Goal: Information Seeking & Learning: Learn about a topic

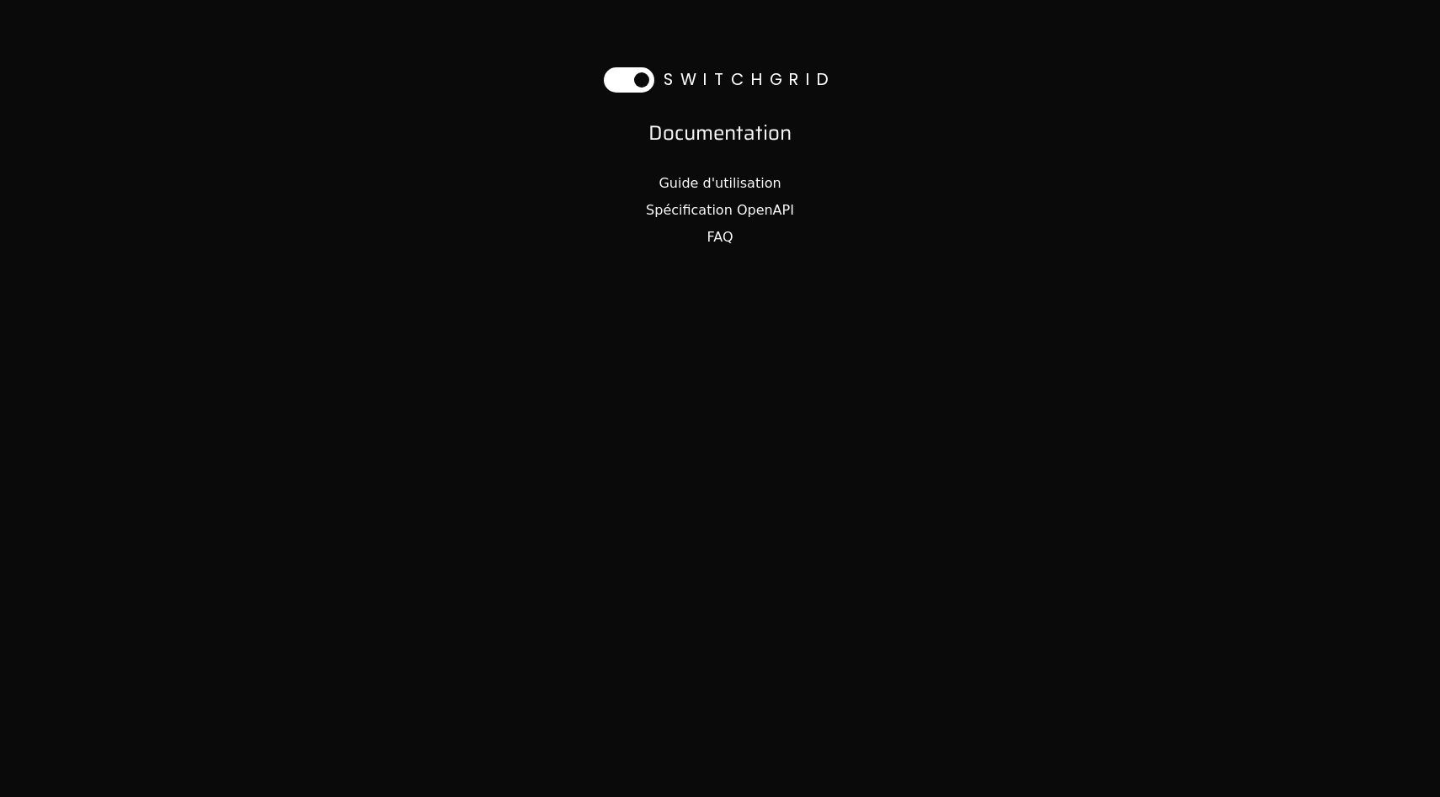
click at [749, 209] on link "Spécification OpenAPI" at bounding box center [720, 210] width 148 height 16
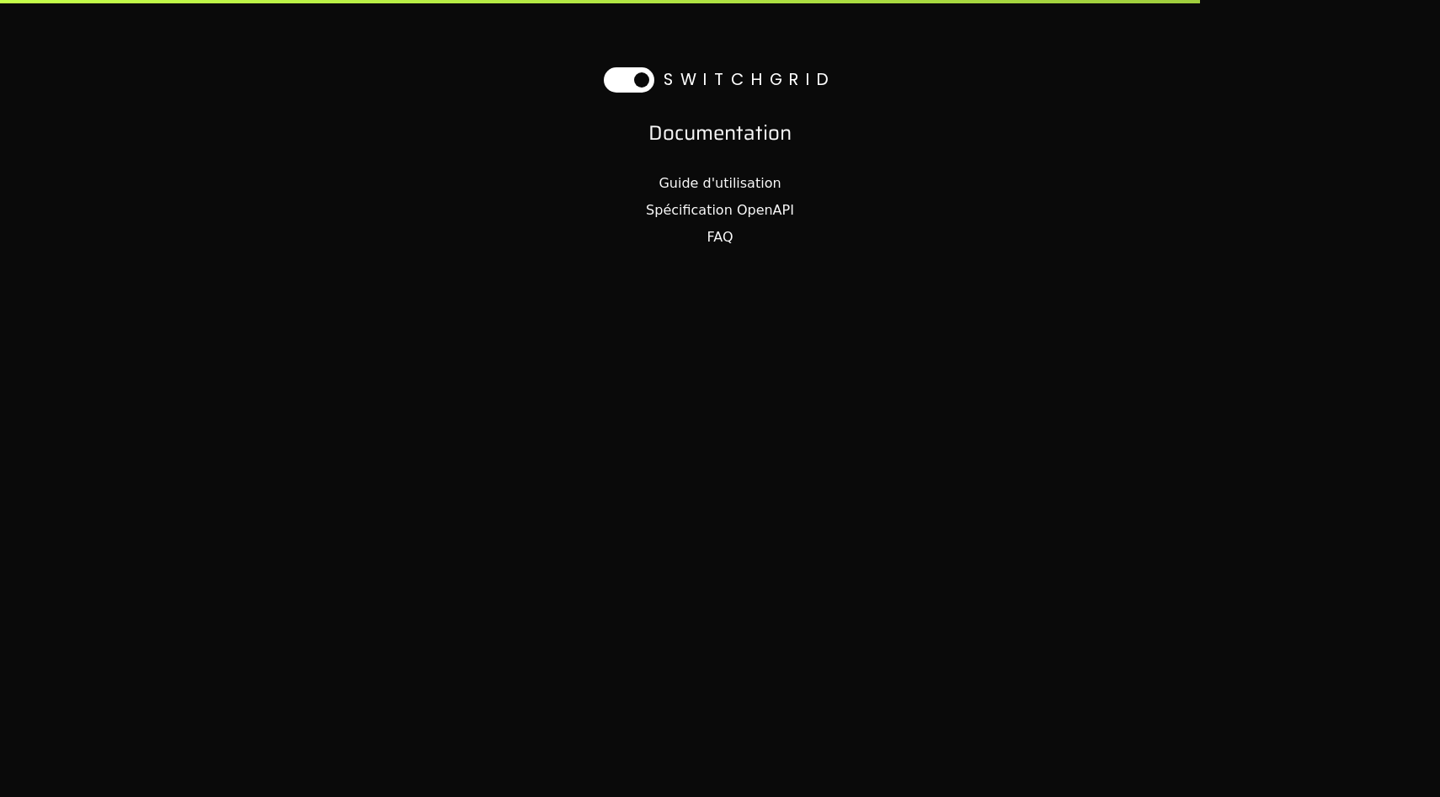
select select "**********"
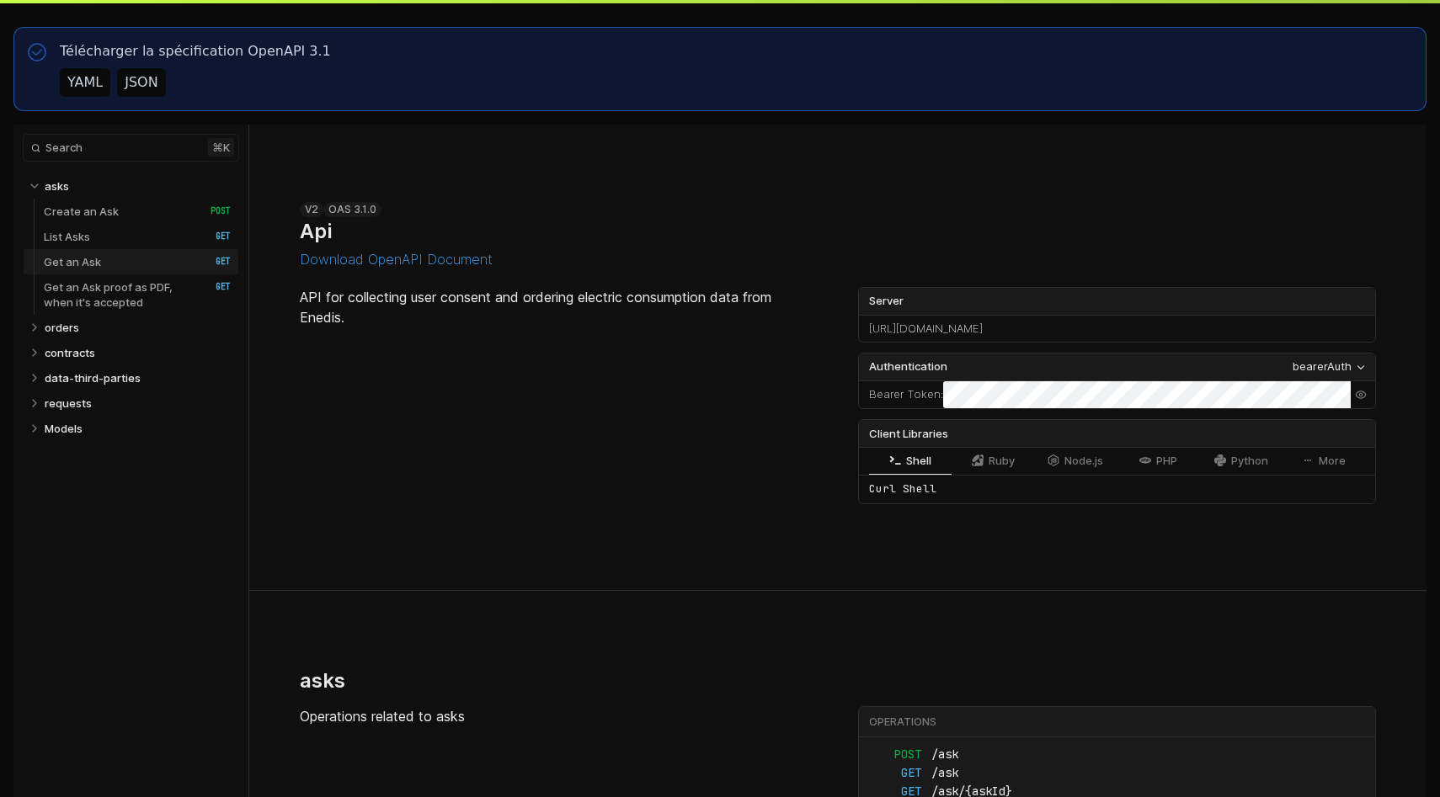
select select "**********"
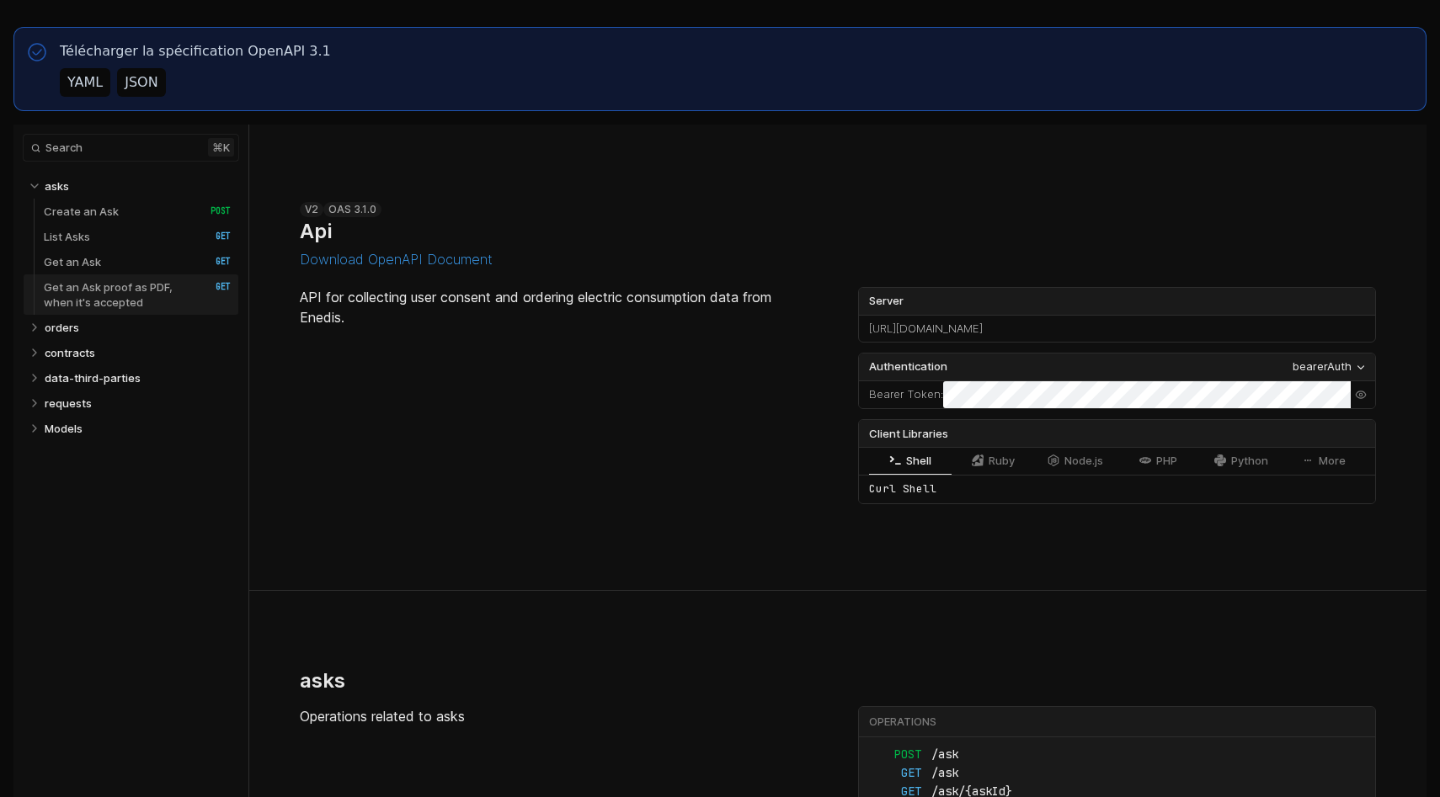
select select "**********"
click at [114, 379] on p "data-third-parties" at bounding box center [93, 378] width 96 height 15
select select "**********"
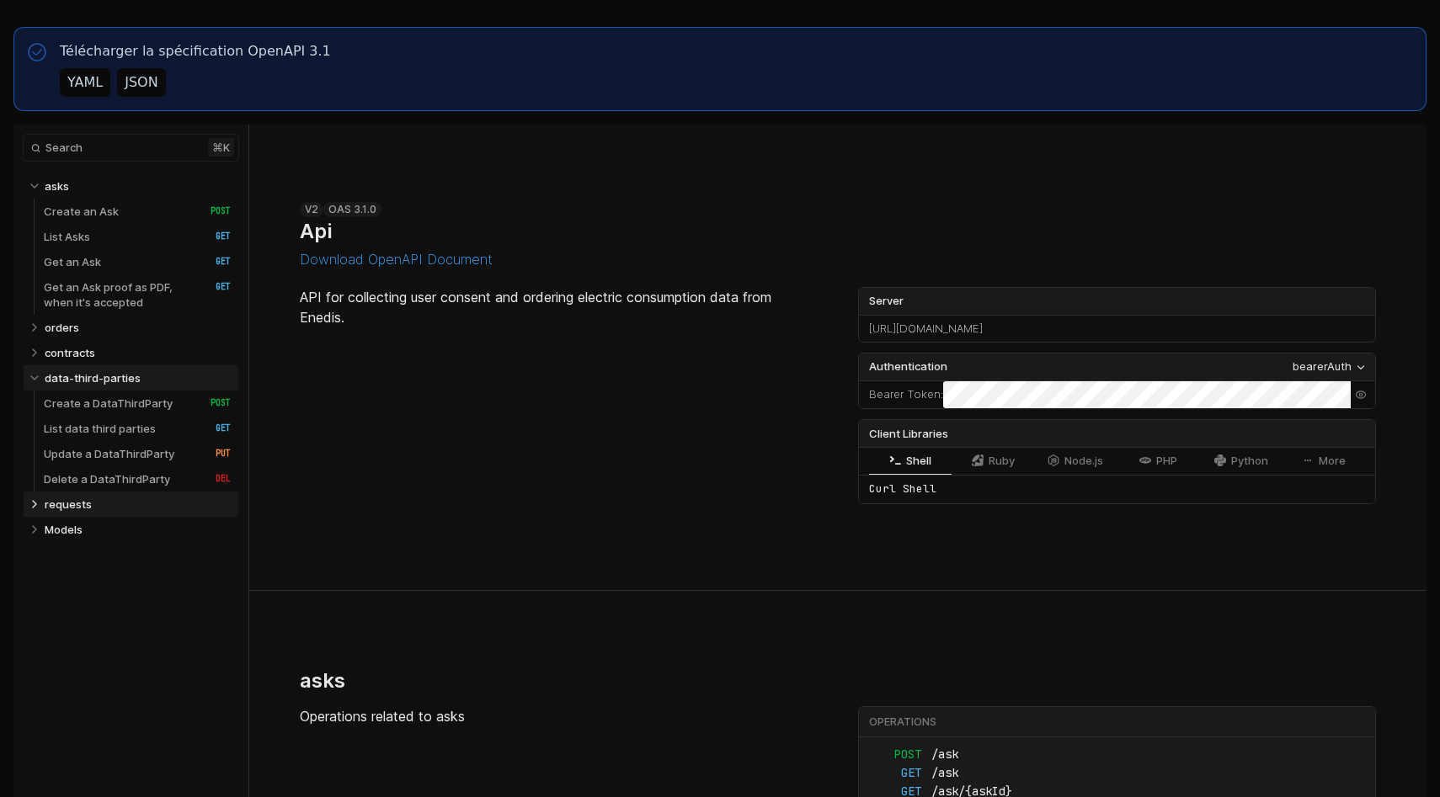
scroll to position [6089, 0]
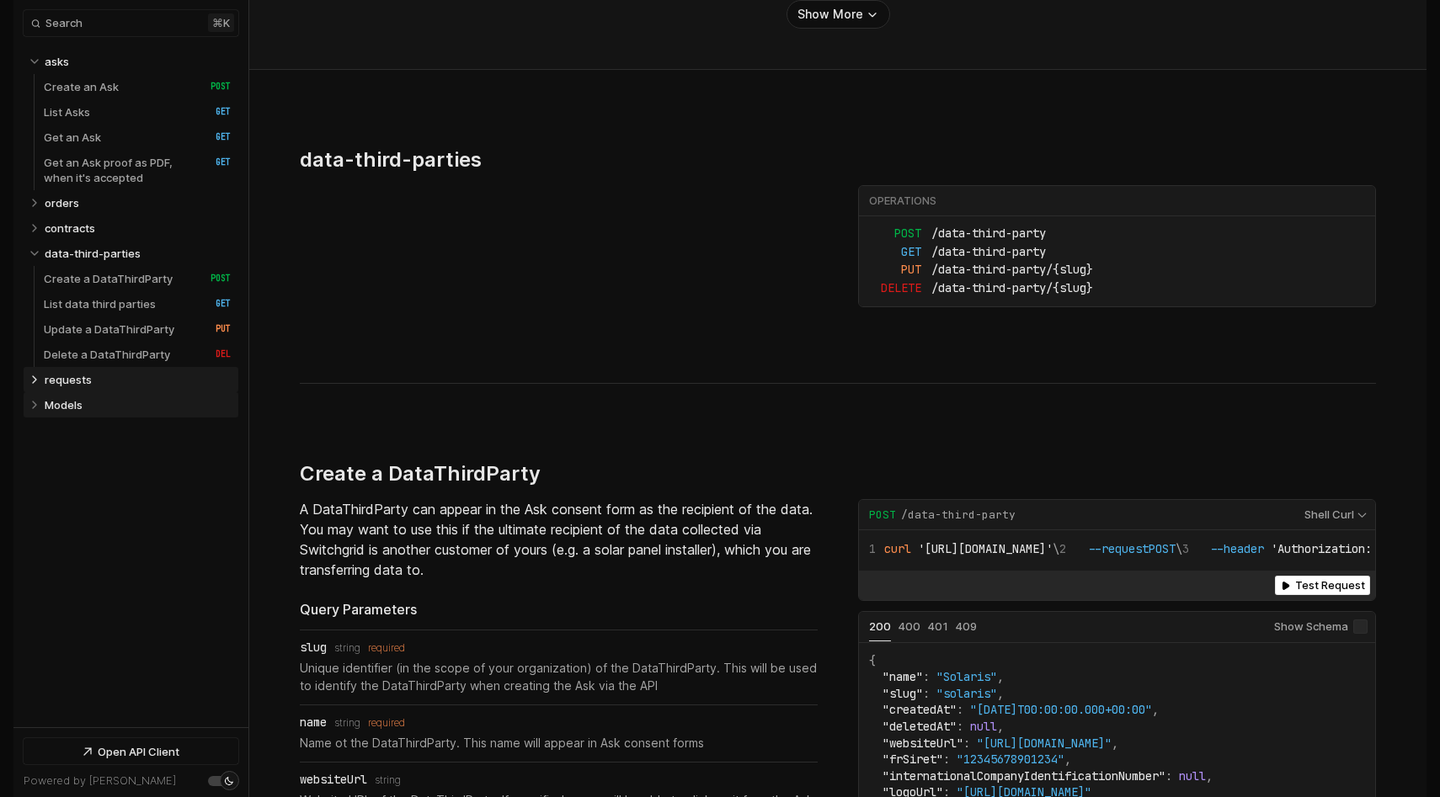
select select "**********"
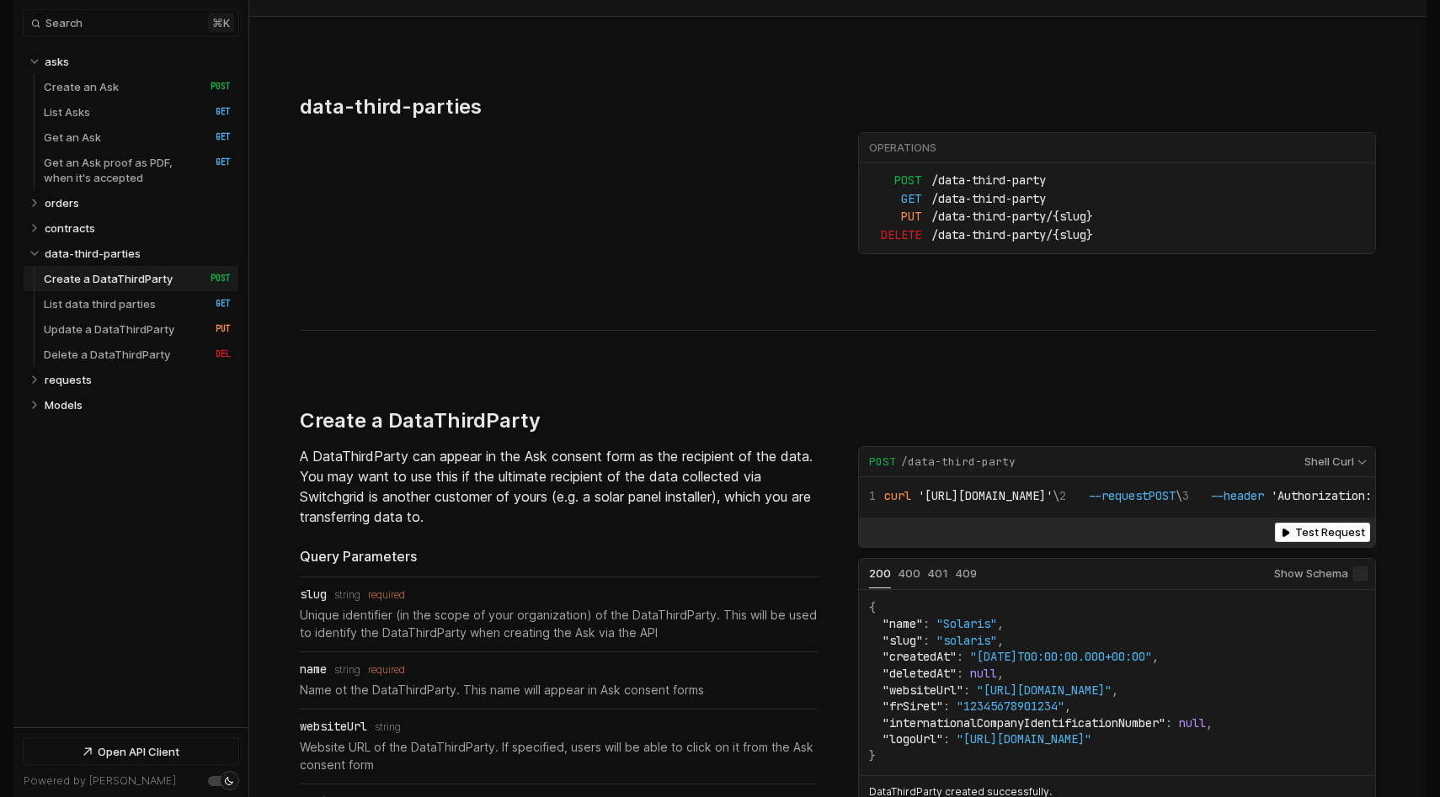
scroll to position [6148, 0]
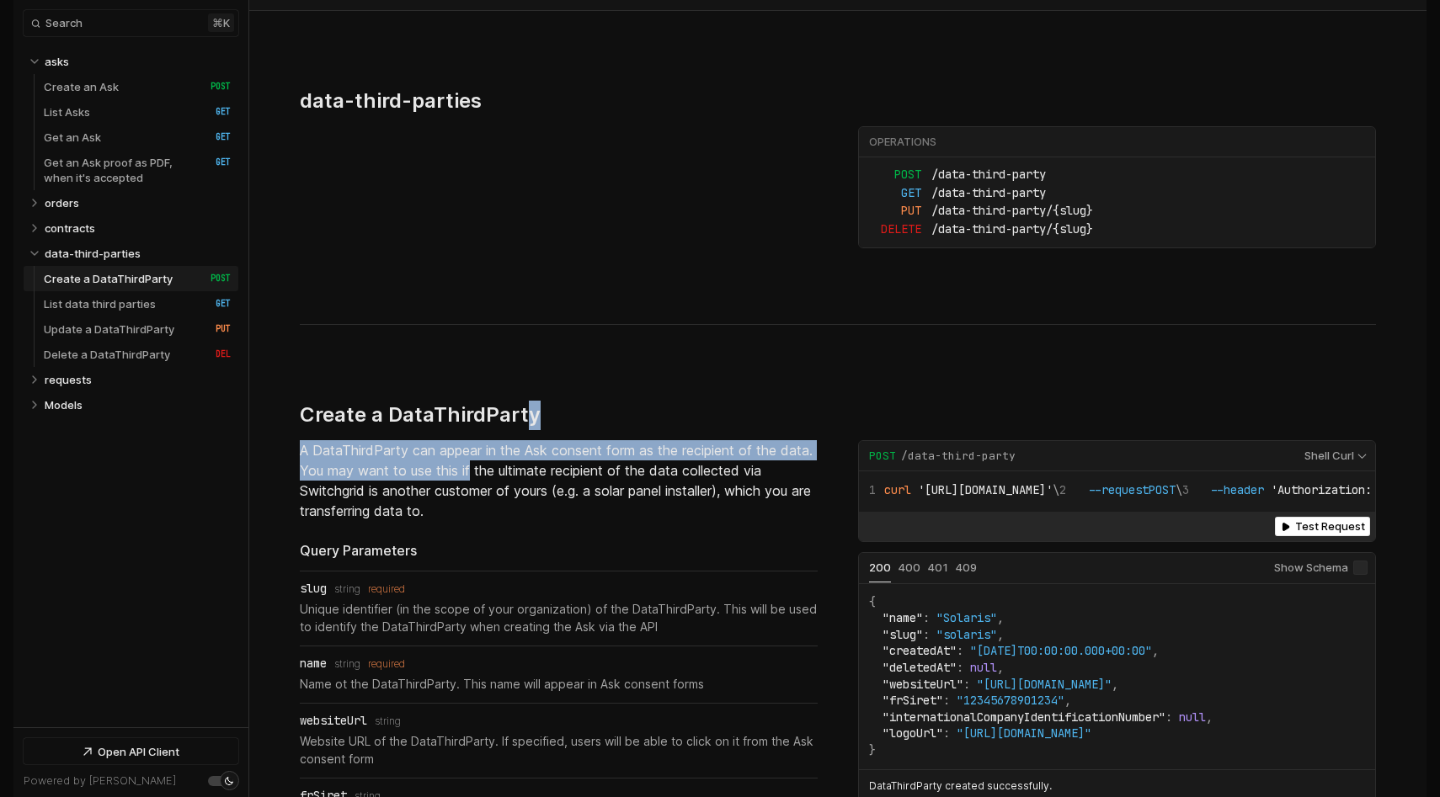
drag, startPoint x: 522, startPoint y: 358, endPoint x: 505, endPoint y: 405, distance: 50.1
click at [505, 440] on p "A DataThirdParty can appear in the Ask consent form as the recipient of the dat…" at bounding box center [559, 480] width 518 height 81
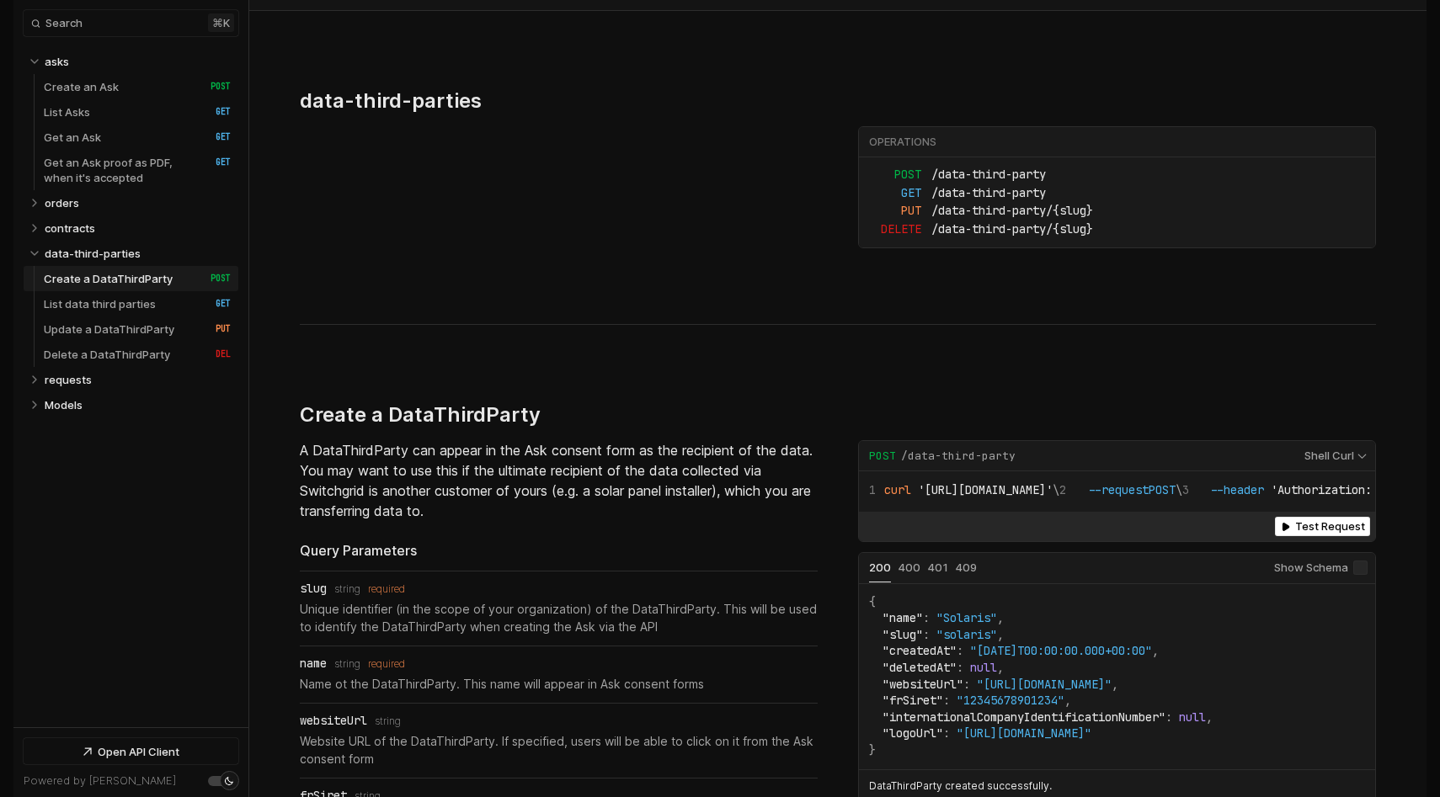
drag, startPoint x: 441, startPoint y: 378, endPoint x: 441, endPoint y: 396, distance: 17.7
click at [441, 440] on p "A DataThirdParty can appear in the Ask consent form as the recipient of the dat…" at bounding box center [559, 480] width 518 height 81
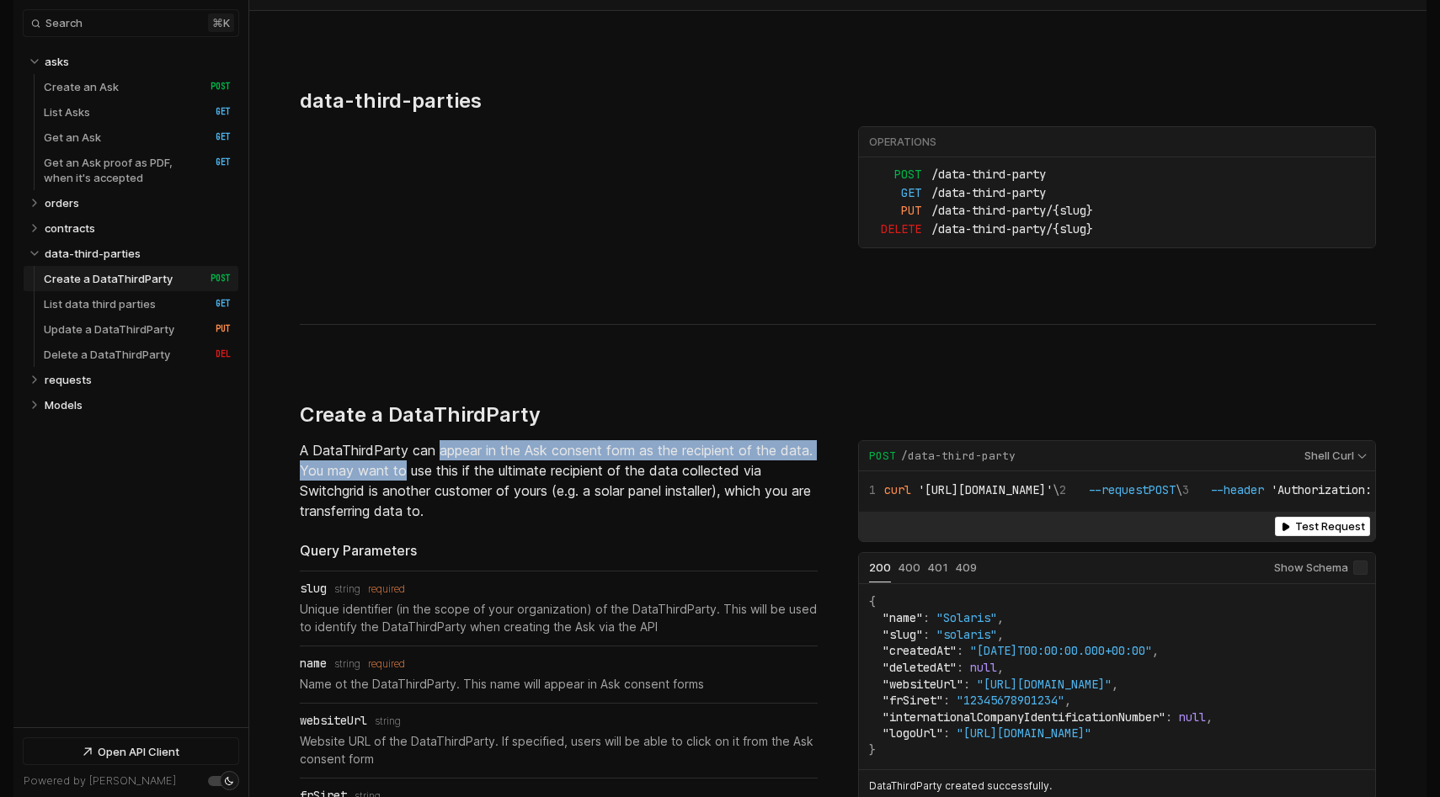
click at [441, 440] on p "A DataThirdParty can appear in the Ask consent form as the recipient of the dat…" at bounding box center [559, 480] width 518 height 81
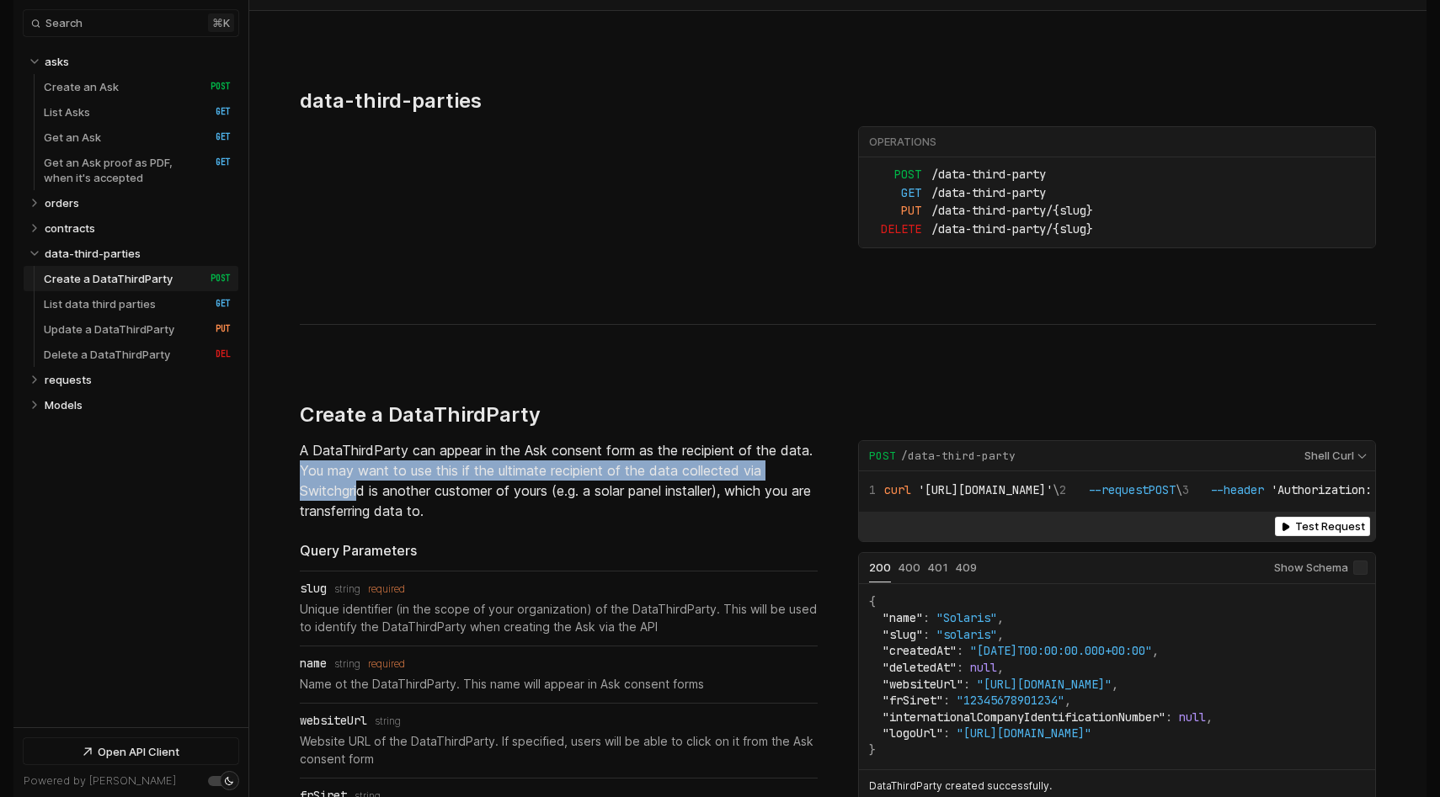
drag, startPoint x: 335, startPoint y: 397, endPoint x: 362, endPoint y: 420, distance: 35.3
click at [362, 440] on p "A DataThirdParty can appear in the Ask consent form as the recipient of the dat…" at bounding box center [559, 480] width 518 height 81
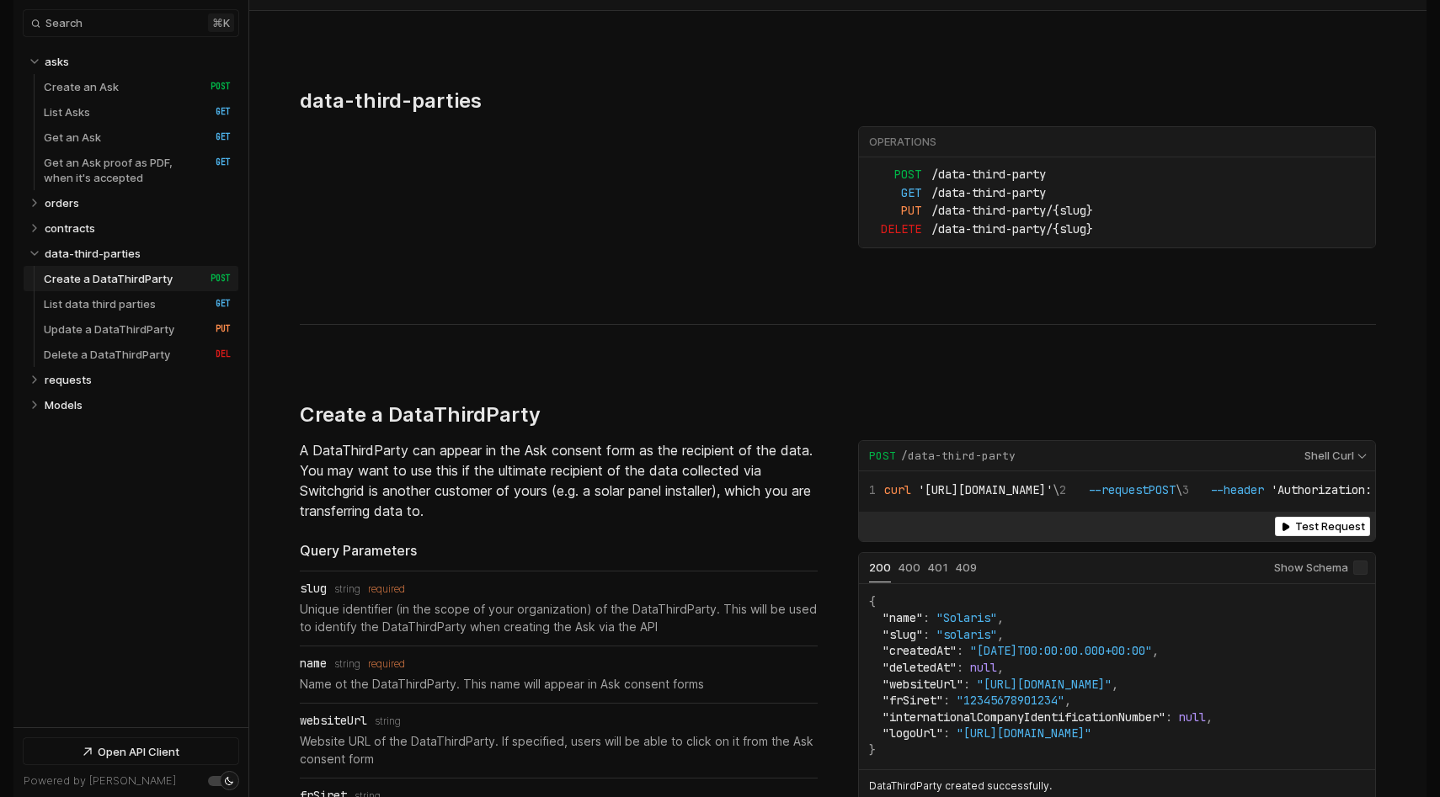
click at [349, 440] on p "A DataThirdParty can appear in the Ask consent form as the recipient of the dat…" at bounding box center [559, 480] width 518 height 81
drag, startPoint x: 345, startPoint y: 420, endPoint x: 451, endPoint y: 420, distance: 106.1
click at [451, 440] on p "A DataThirdParty can appear in the Ask consent form as the recipient of the dat…" at bounding box center [559, 480] width 518 height 81
drag, startPoint x: 451, startPoint y: 420, endPoint x: 537, endPoint y: 418, distance: 85.9
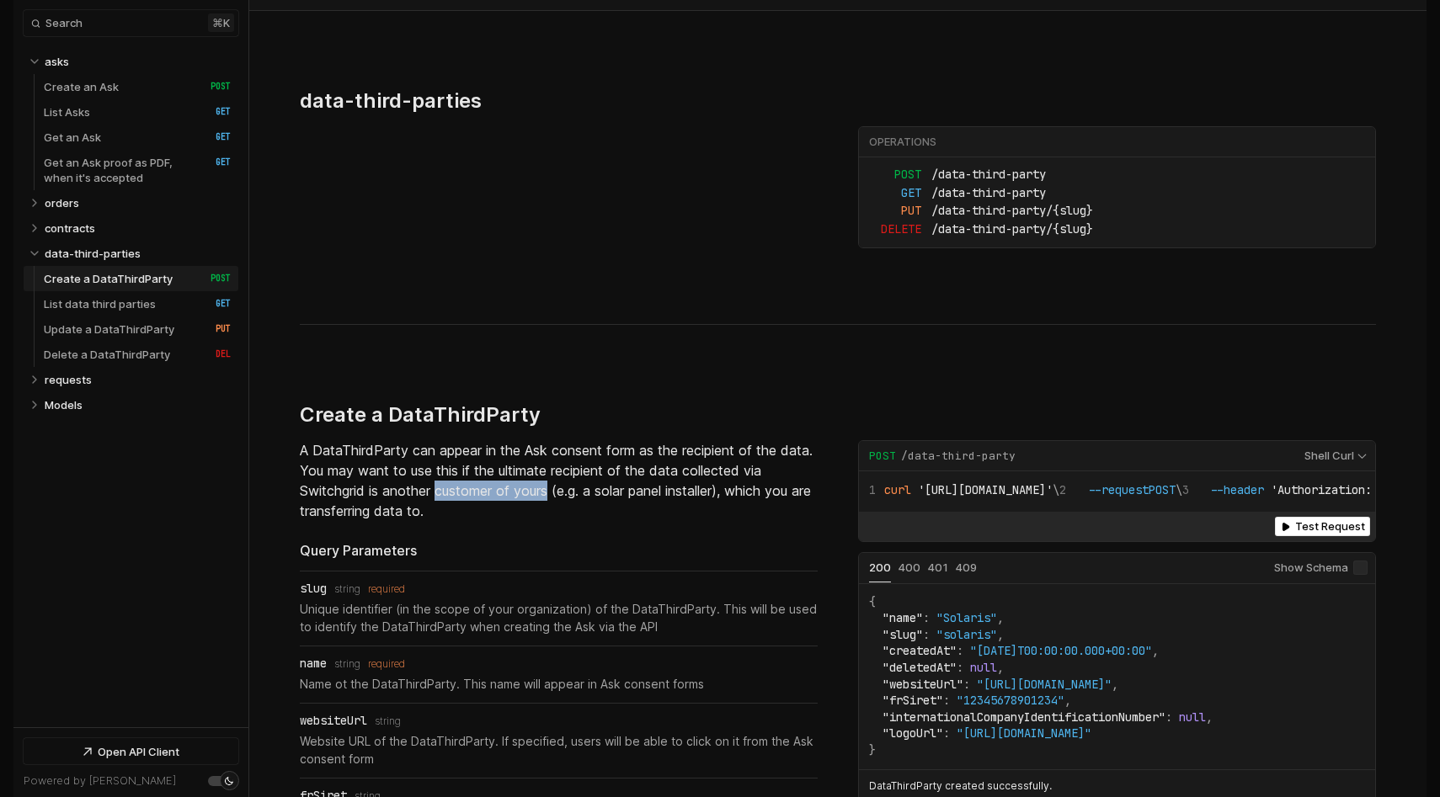
click at [537, 440] on p "A DataThirdParty can appear in the Ask consent form as the recipient of the dat…" at bounding box center [559, 480] width 518 height 81
drag, startPoint x: 566, startPoint y: 416, endPoint x: 611, endPoint y: 434, distance: 48.8
click at [611, 440] on p "A DataThirdParty can appear in the Ask consent form as the recipient of the dat…" at bounding box center [559, 480] width 518 height 81
drag, startPoint x: 567, startPoint y: 421, endPoint x: 762, endPoint y: 421, distance: 195.4
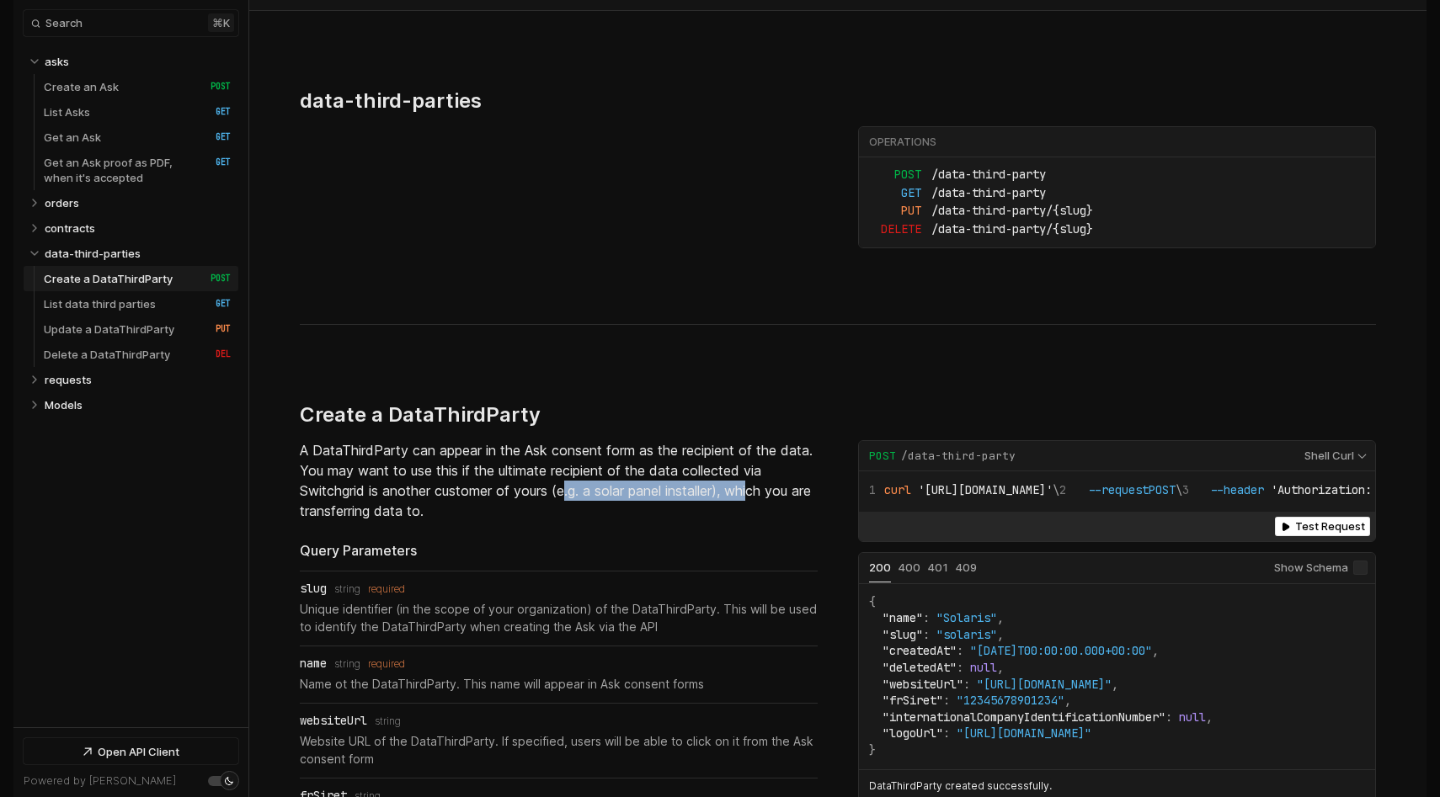
click at [762, 440] on p "A DataThirdParty can appear in the Ask consent form as the recipient of the dat…" at bounding box center [559, 480] width 518 height 81
drag, startPoint x: 311, startPoint y: 438, endPoint x: 510, endPoint y: 438, distance: 199.6
click at [510, 440] on p "A DataThirdParty can appear in the Ask consent form as the recipient of the dat…" at bounding box center [559, 480] width 518 height 81
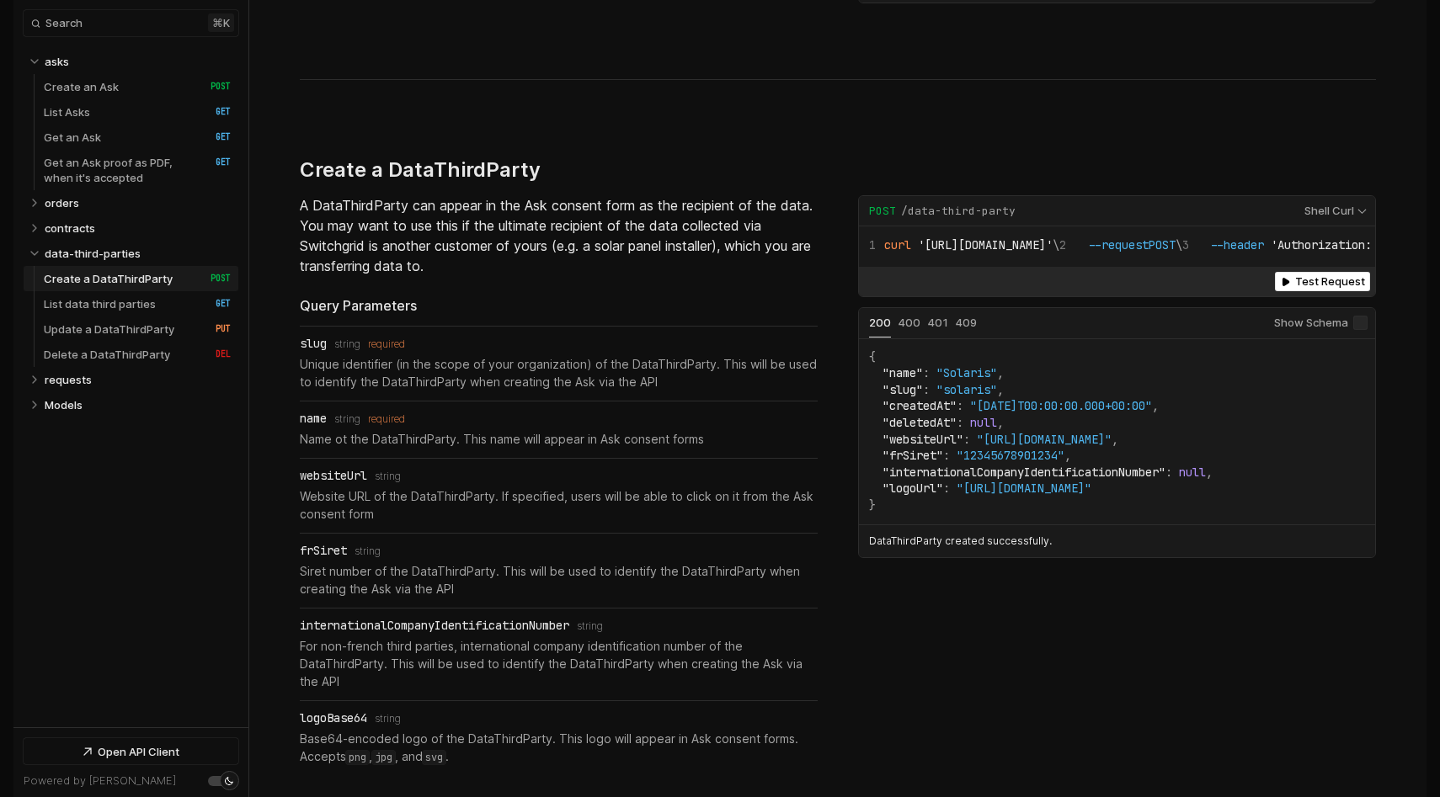
scroll to position [6396, 0]
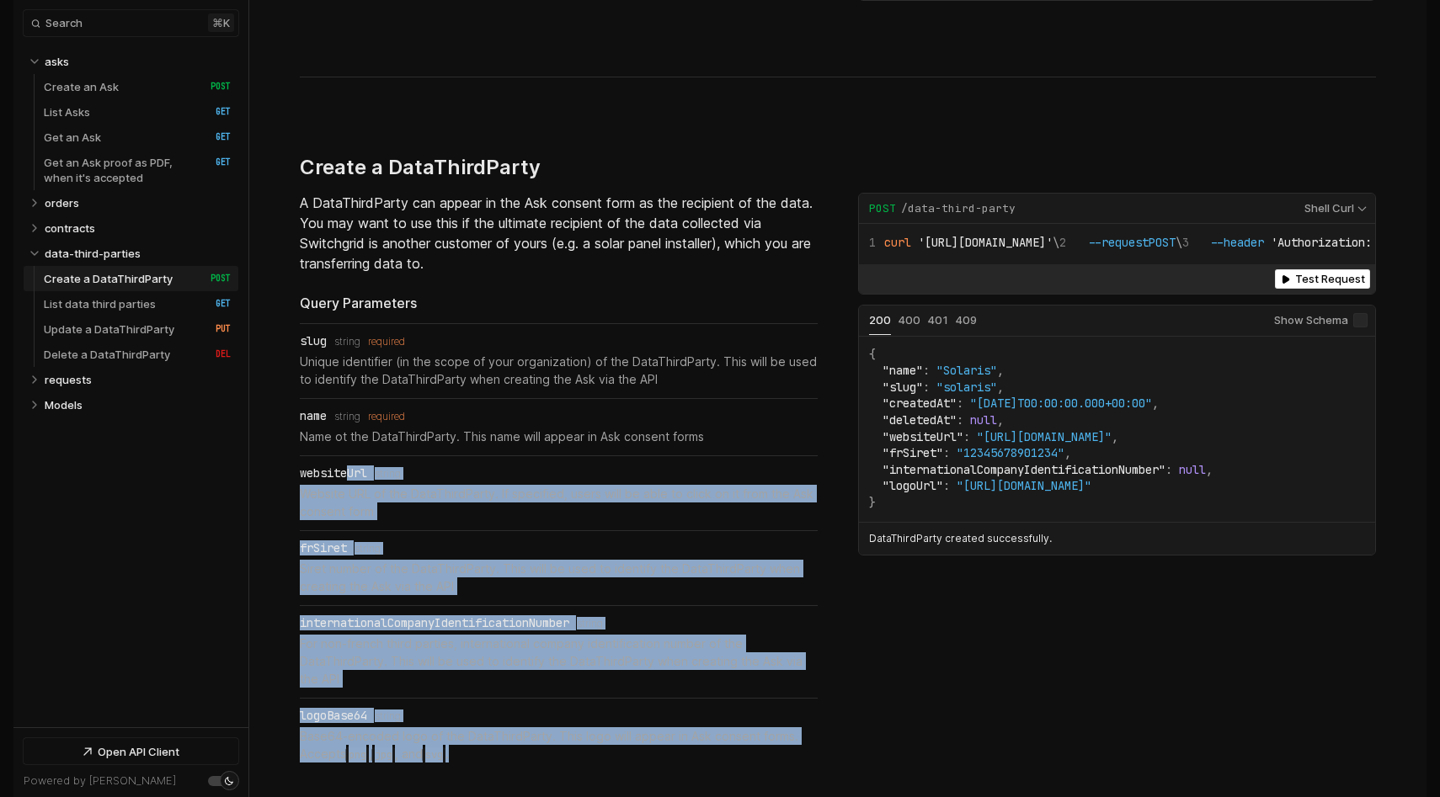
drag, startPoint x: 348, startPoint y: 399, endPoint x: 380, endPoint y: 690, distance: 292.3
click at [380, 690] on ul "slug Type: string required Unique identifier (in the scope of your organization…" at bounding box center [559, 548] width 518 height 451
click at [380, 699] on li "logoBase64 Type: string Base64-encoded logo of the DataThirdParty. This logo wi…" at bounding box center [559, 736] width 518 height 74
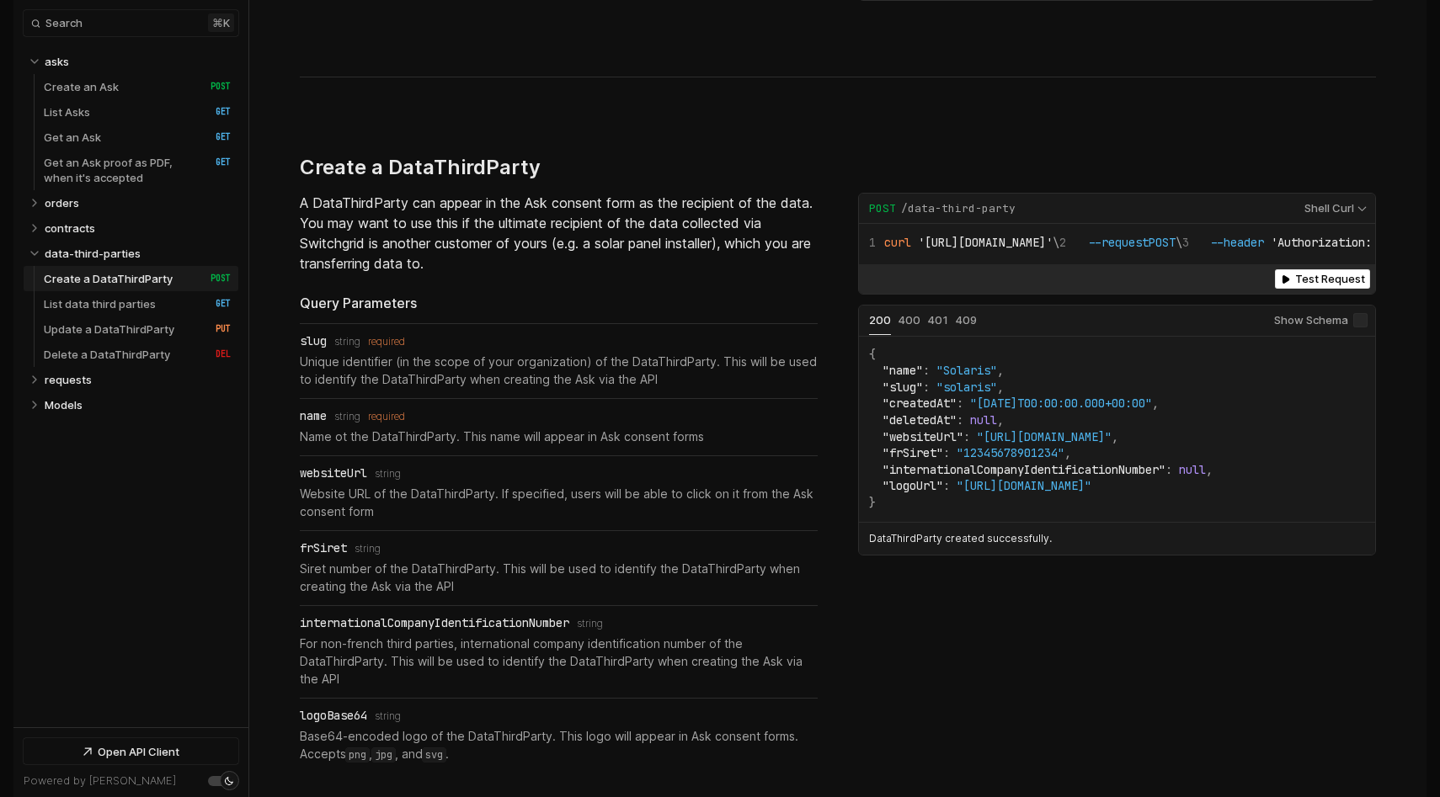
click at [380, 616] on div "internationalCompanyIdentificationNumber" at bounding box center [434, 622] width 269 height 13
copy div "internationalCompanyIdentificationNumber"
drag, startPoint x: 324, startPoint y: 570, endPoint x: 409, endPoint y: 570, distance: 85.1
click at [410, 635] on p "For non-french third parties, international company identification number of th…" at bounding box center [559, 661] width 518 height 53
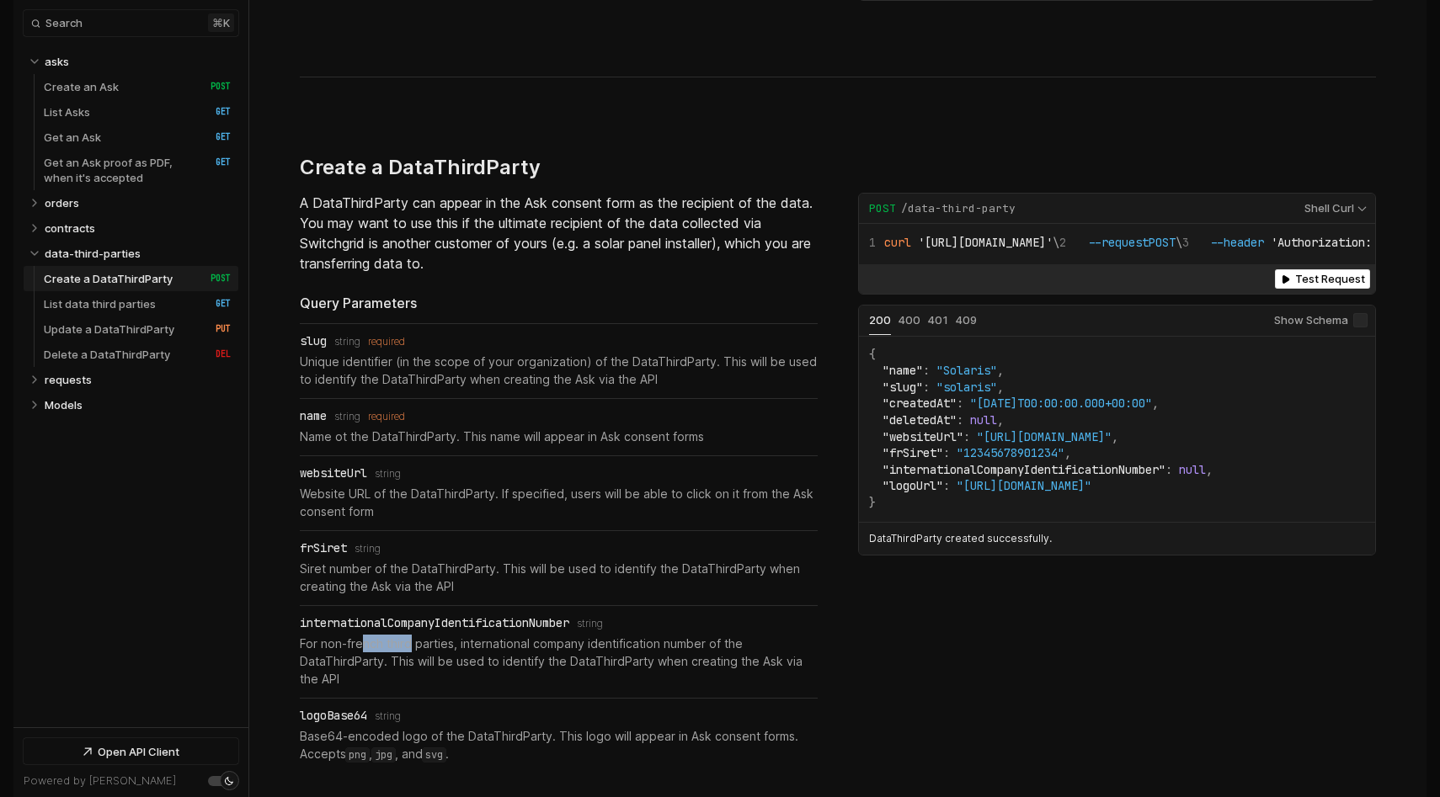
drag, startPoint x: 409, startPoint y: 570, endPoint x: 302, endPoint y: 570, distance: 106.9
click at [302, 635] on p "For non-french third parties, international company identification number of th…" at bounding box center [559, 661] width 518 height 53
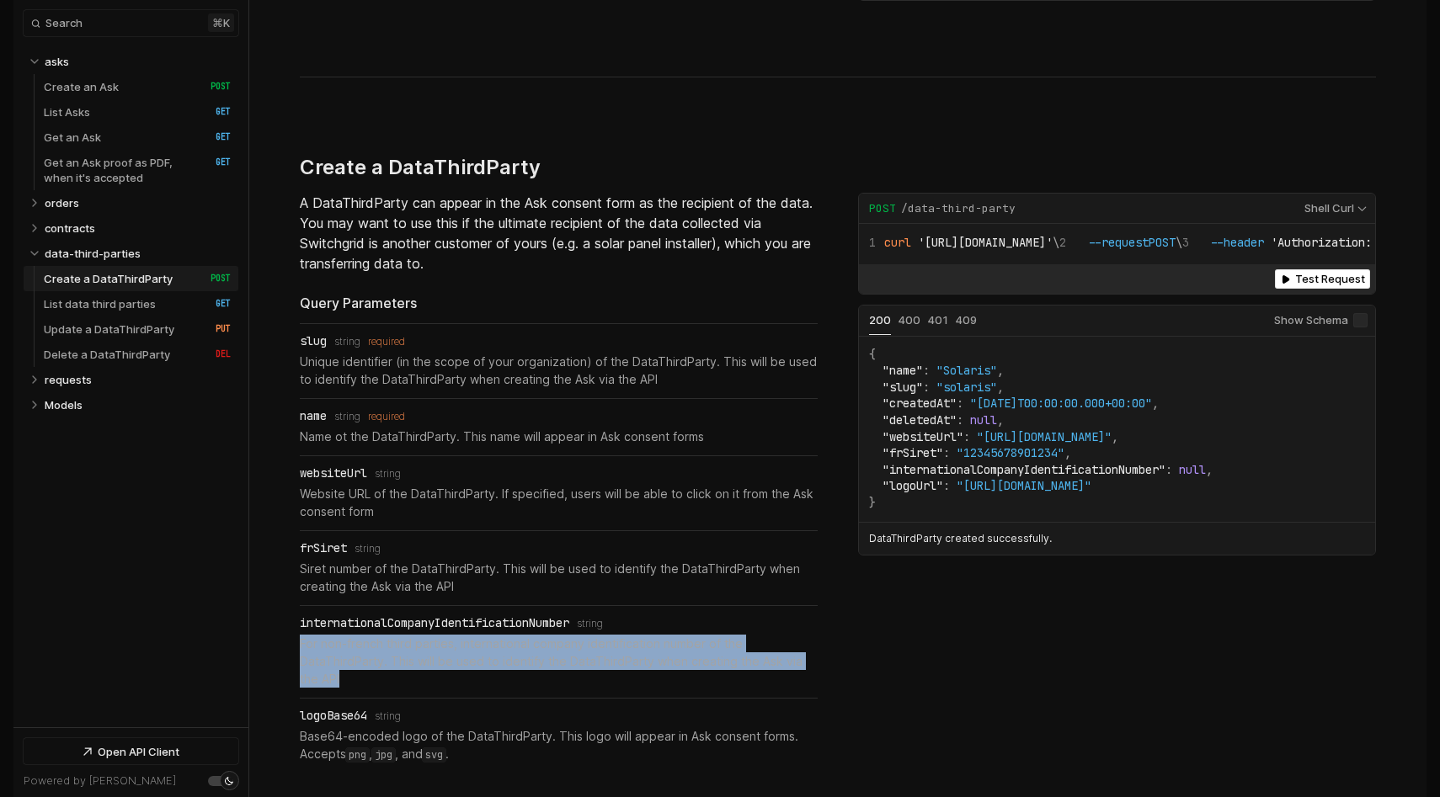
drag, startPoint x: 302, startPoint y: 570, endPoint x: 531, endPoint y: 605, distance: 230.8
click at [531, 635] on p "For non-french third parties, international company identification number of th…" at bounding box center [559, 661] width 518 height 53
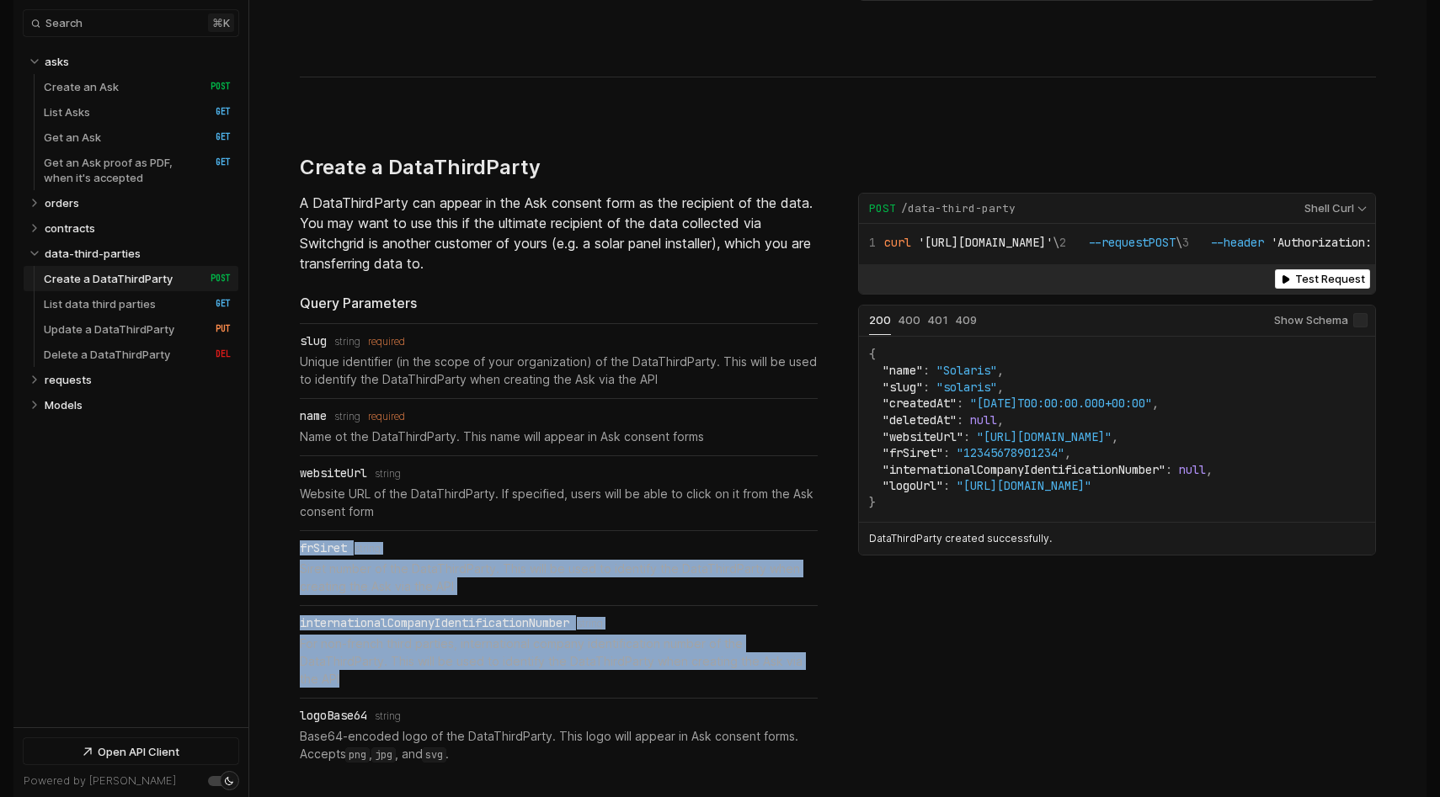
drag, startPoint x: 531, startPoint y: 605, endPoint x: 472, endPoint y: 441, distance: 173.4
click at [472, 441] on ul "slug Type: string required Unique identifier (in the scope of your organization…" at bounding box center [559, 548] width 518 height 451
click at [472, 485] on p "Website URL of the DataThirdParty. If specified, users will be able to click on…" at bounding box center [559, 502] width 518 height 35
drag, startPoint x: 472, startPoint y: 441, endPoint x: 474, endPoint y: 603, distance: 161.7
click at [474, 603] on ul "slug Type: string required Unique identifier (in the scope of your organization…" at bounding box center [559, 548] width 518 height 451
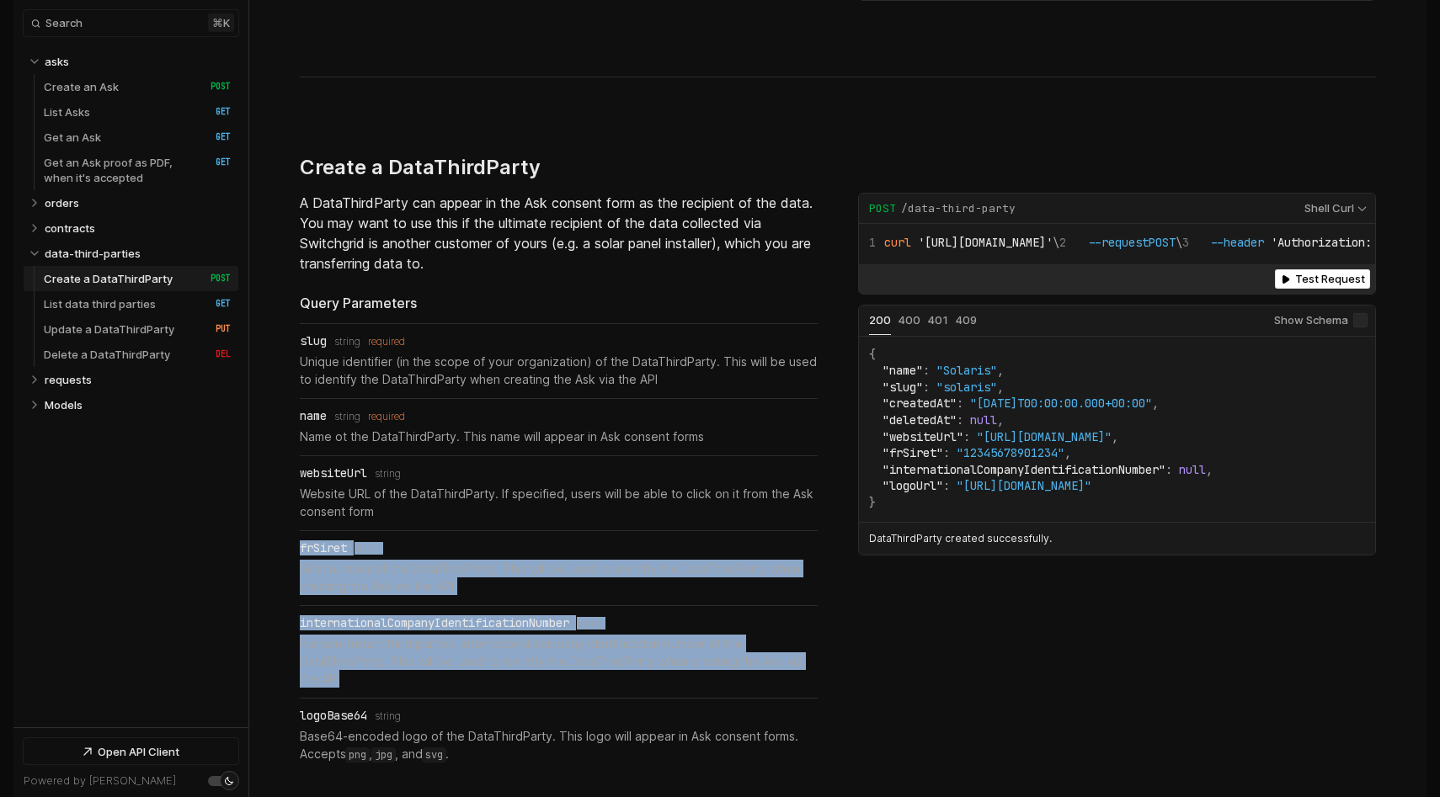
click at [474, 635] on p "For non-french third parties, international company identification number of th…" at bounding box center [559, 661] width 518 height 53
drag, startPoint x: 474, startPoint y: 603, endPoint x: 455, endPoint y: 466, distance: 138.6
click at [455, 466] on ul "slug Type: string required Unique identifier (in the scope of your organization…" at bounding box center [559, 548] width 518 height 451
click at [455, 531] on li "frSiret Type: string Siret number of the DataThirdParty. This will be used to i…" at bounding box center [559, 568] width 518 height 74
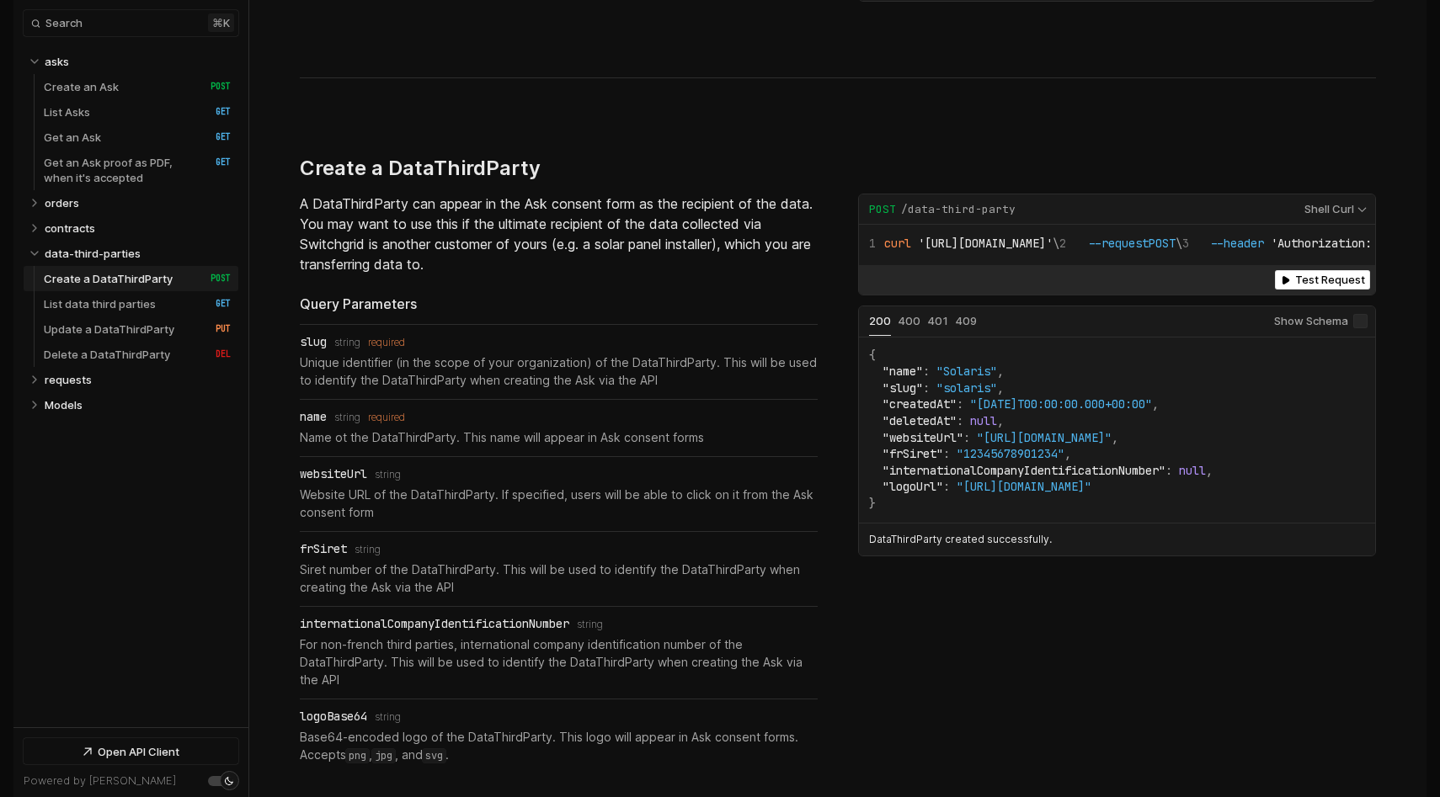
scroll to position [6392, 0]
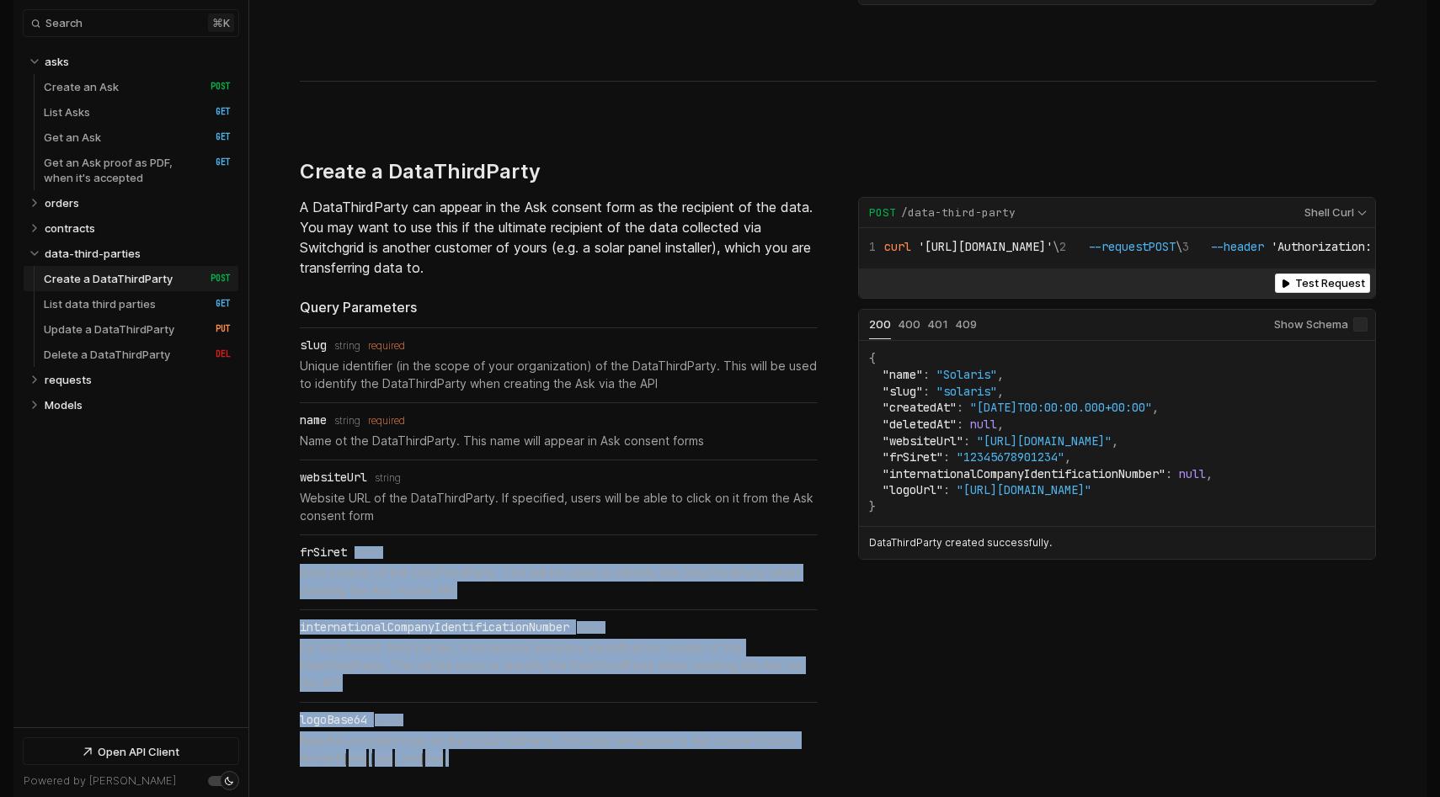
drag, startPoint x: 455, startPoint y: 466, endPoint x: 490, endPoint y: 682, distance: 219.3
click at [490, 682] on ul "slug Type: string required Unique identifier (in the scope of your organization…" at bounding box center [559, 553] width 518 height 451
click at [490, 732] on p "Base64-encoded logo of the DataThirdParty. This logo will appear in Ask consent…" at bounding box center [559, 749] width 518 height 35
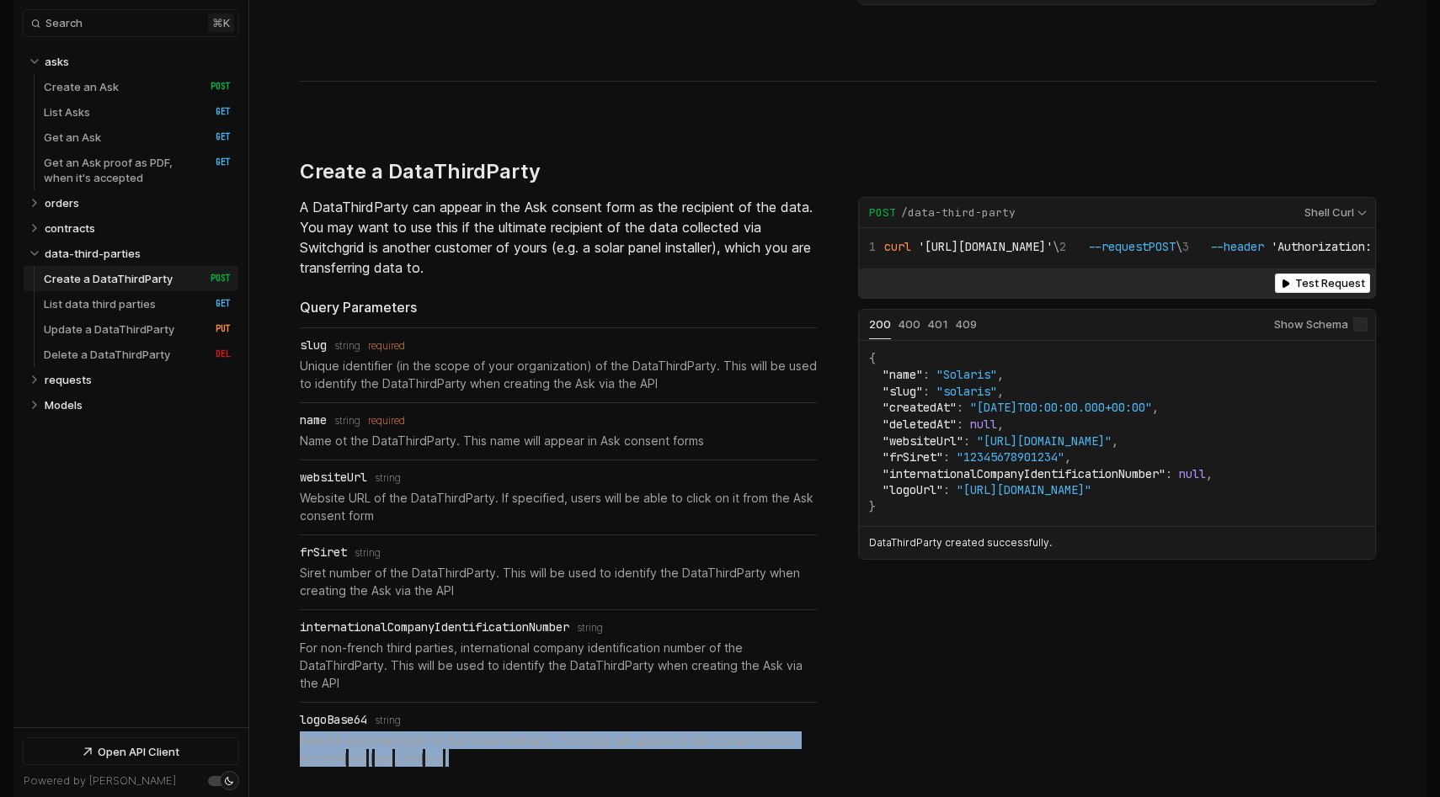
drag, startPoint x: 296, startPoint y: 673, endPoint x: 502, endPoint y: 683, distance: 206.6
click at [502, 732] on p "Base64-encoded logo of the DataThirdParty. This logo will appear in Ask consent…" at bounding box center [559, 749] width 518 height 35
drag, startPoint x: 520, startPoint y: 691, endPoint x: 280, endPoint y: 650, distance: 243.5
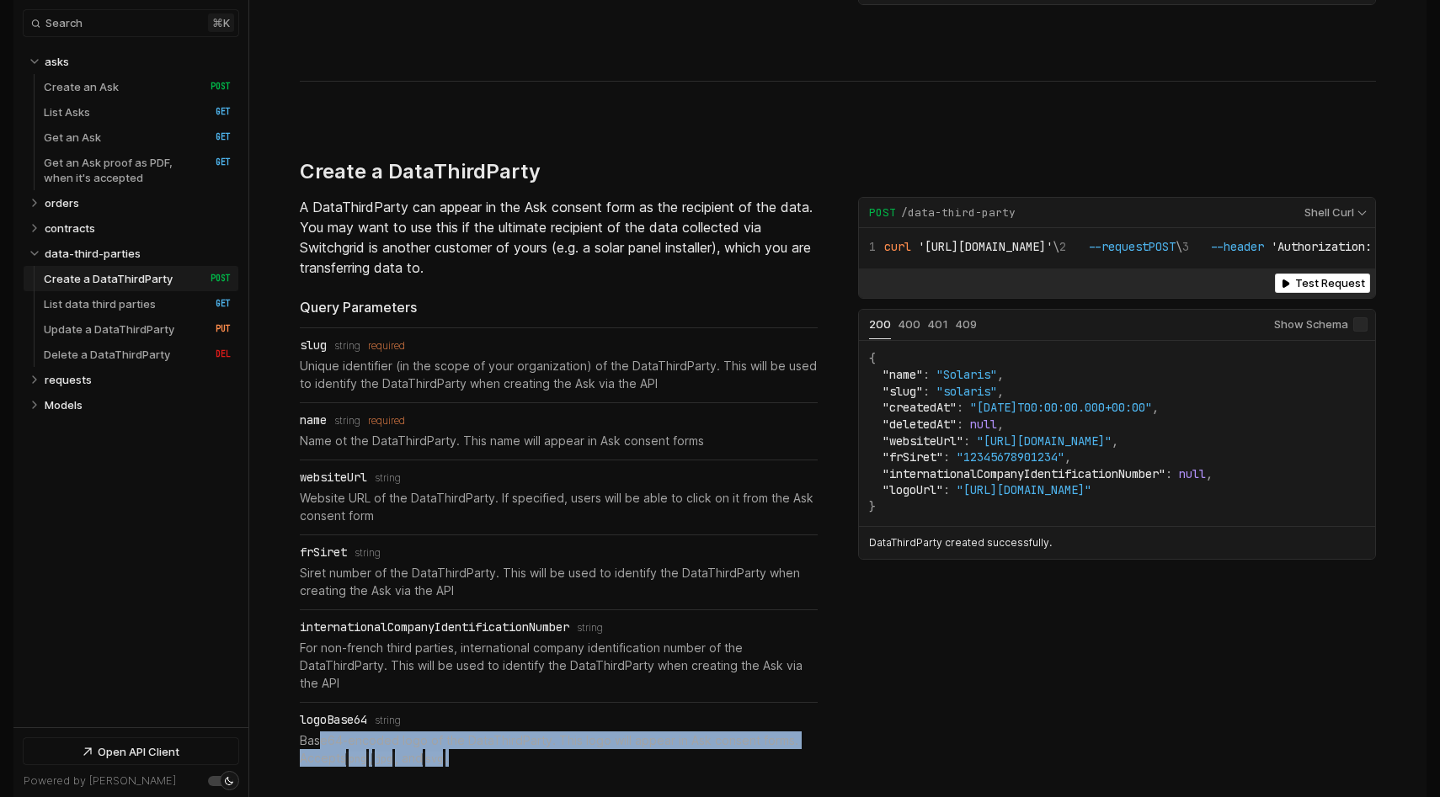
drag, startPoint x: 399, startPoint y: 675, endPoint x: 576, endPoint y: 681, distance: 177.0
click at [576, 732] on p "Base64-encoded logo of the DataThirdParty. This logo will appear in Ask consent…" at bounding box center [559, 749] width 518 height 35
click at [577, 732] on p "Base64-encoded logo of the DataThirdParty. This logo will appear in Ask consent…" at bounding box center [559, 749] width 518 height 35
drag, startPoint x: 578, startPoint y: 682, endPoint x: 269, endPoint y: 668, distance: 309.4
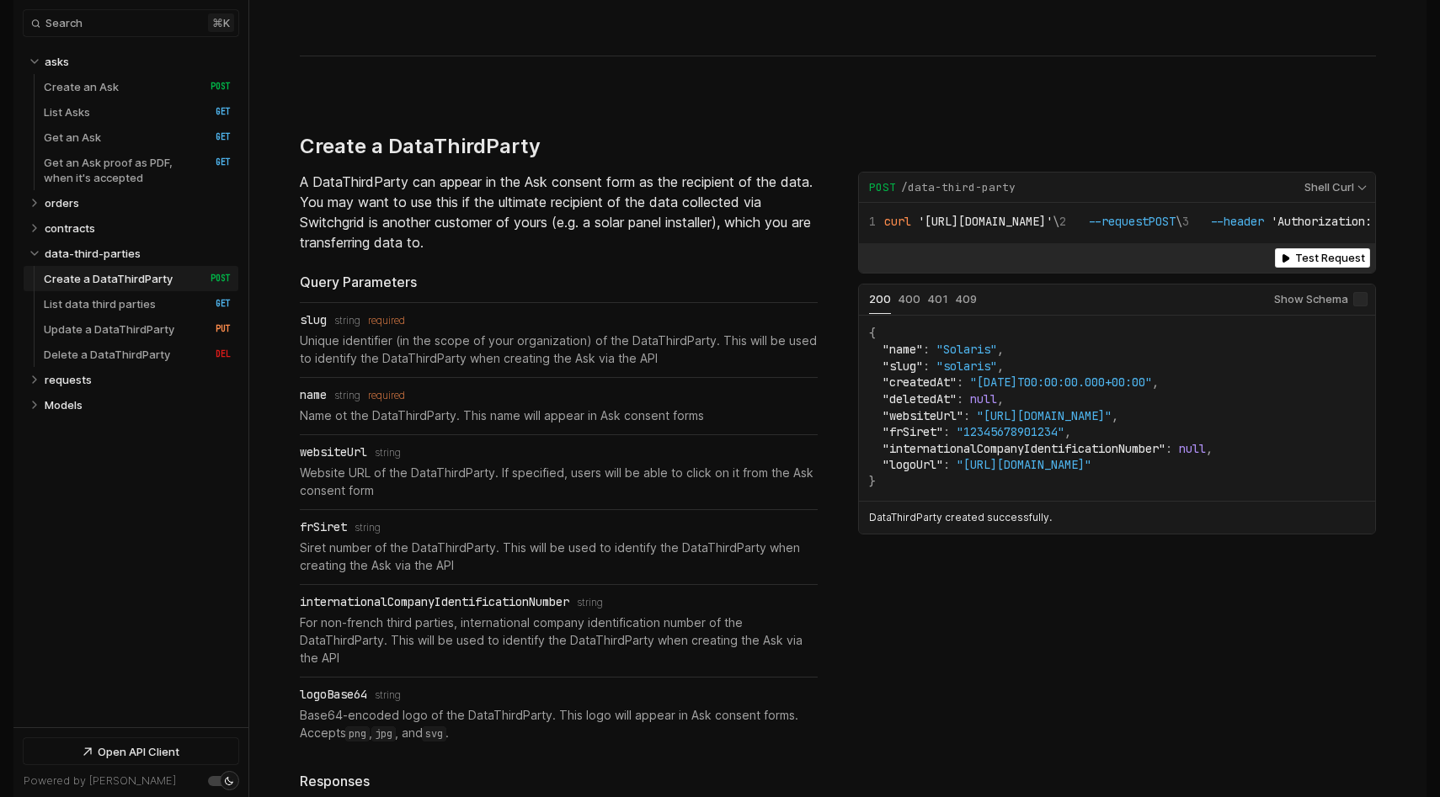
scroll to position [6418, 0]
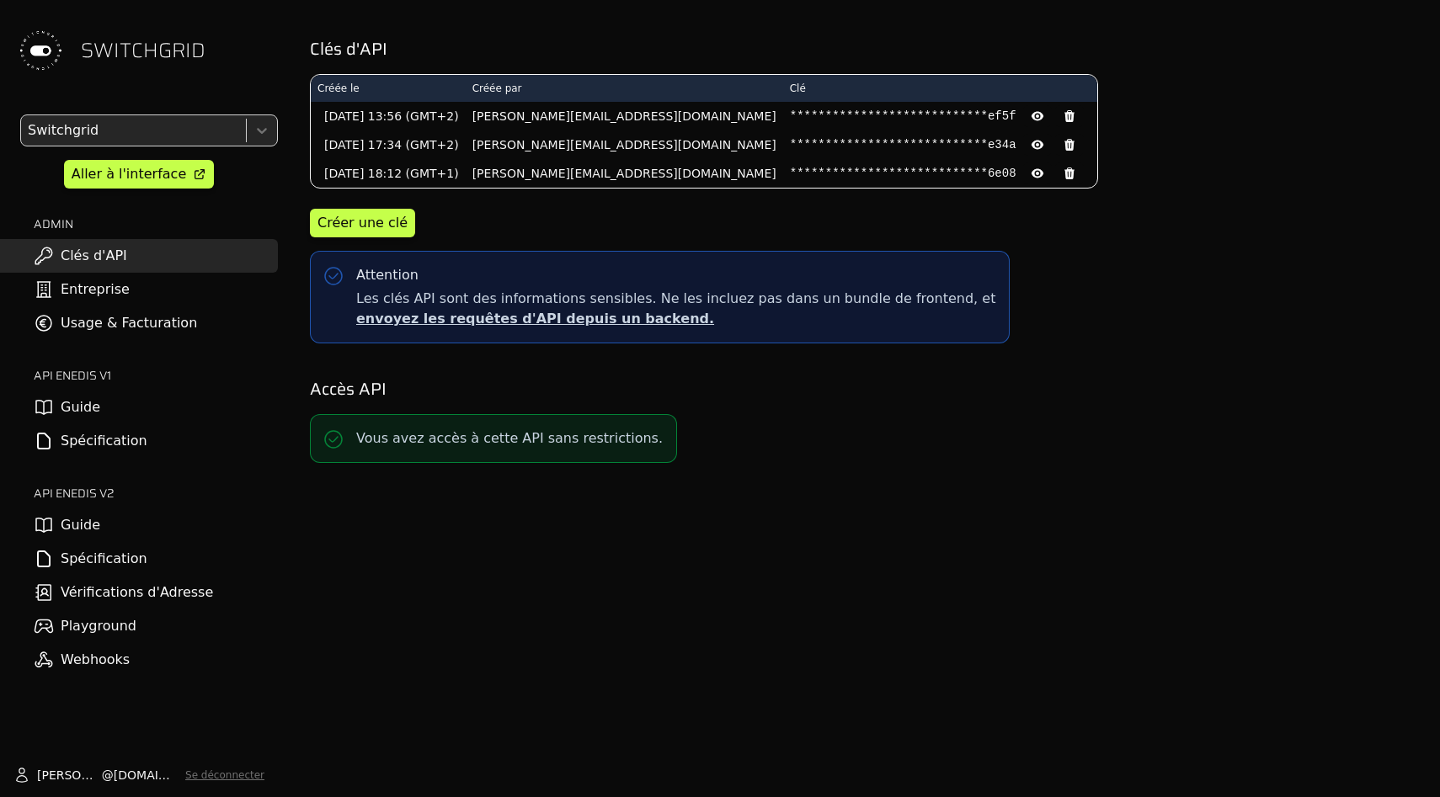
click at [128, 317] on link "Usage & Facturation" at bounding box center [139, 324] width 278 height 34
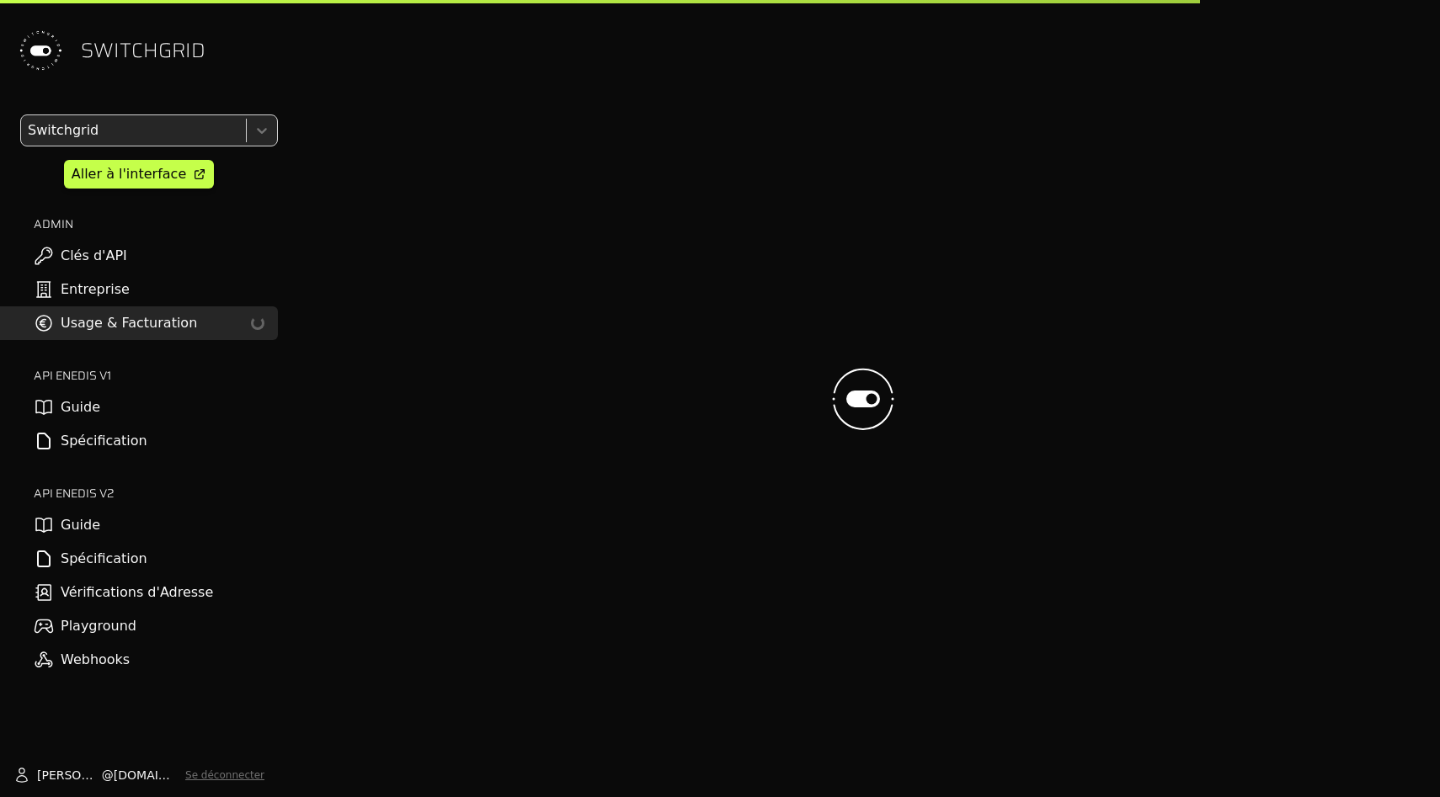
click at [128, 317] on link "Usage & Facturation Loading..." at bounding box center [139, 324] width 278 height 34
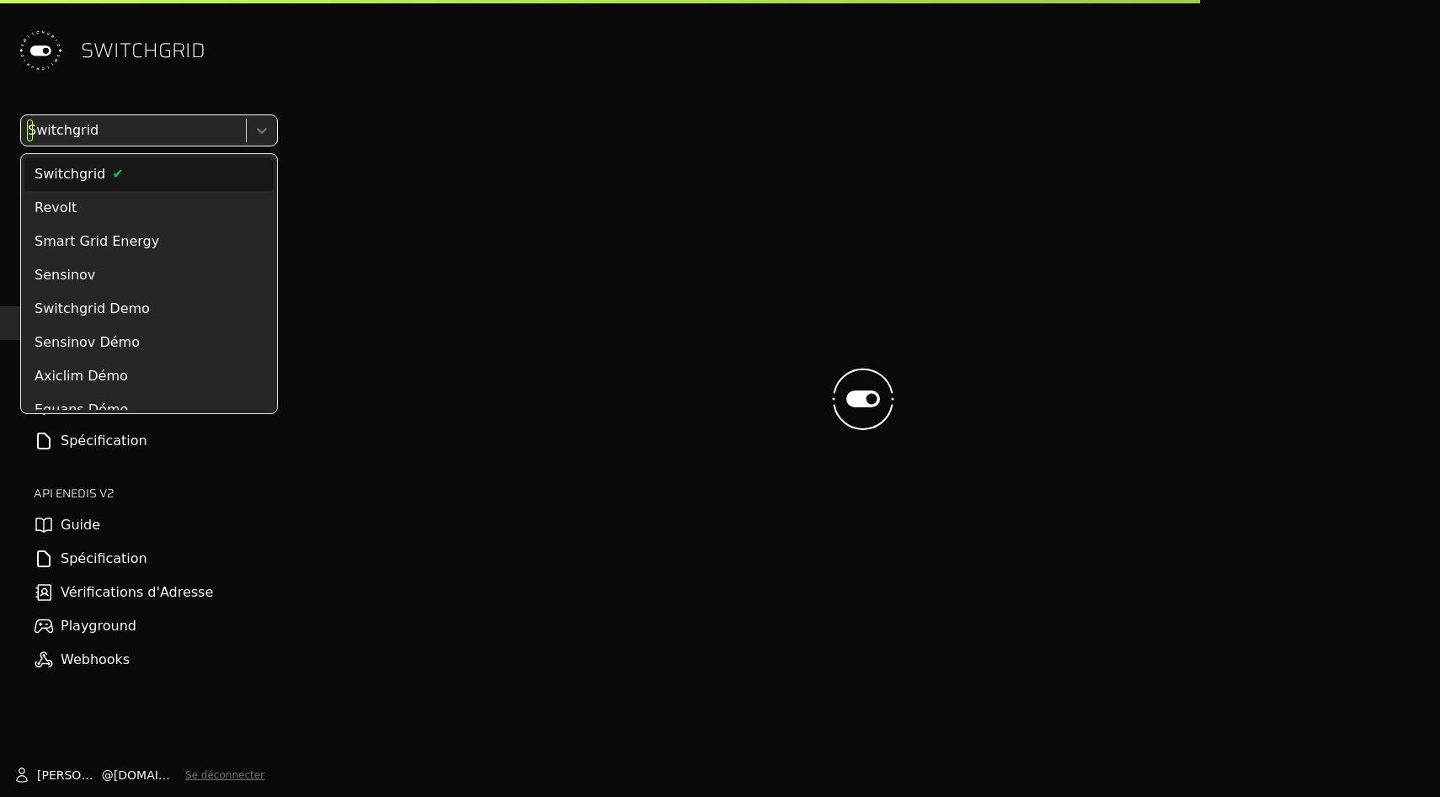
click at [141, 131] on div at bounding box center [131, 131] width 215 height 24
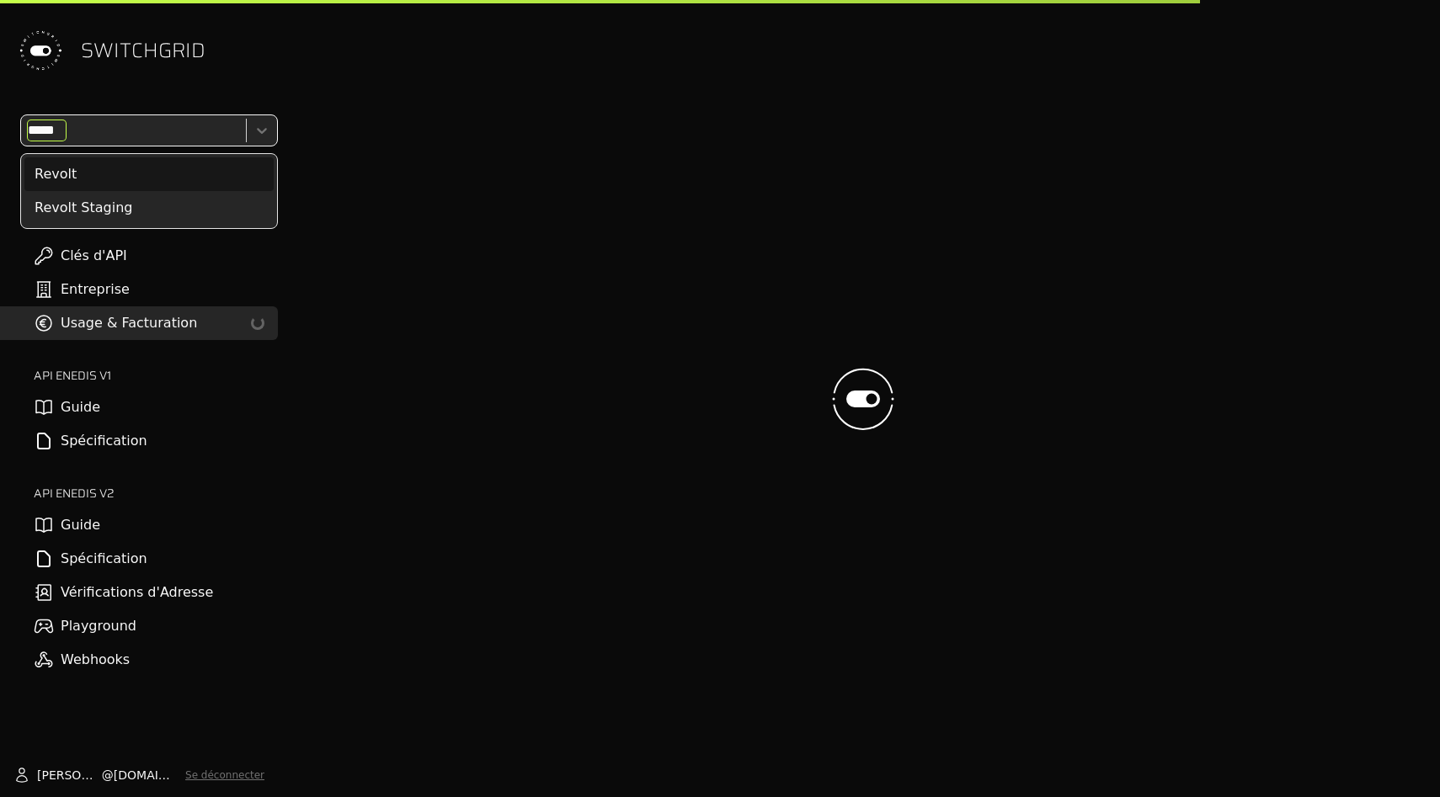
type input "******"
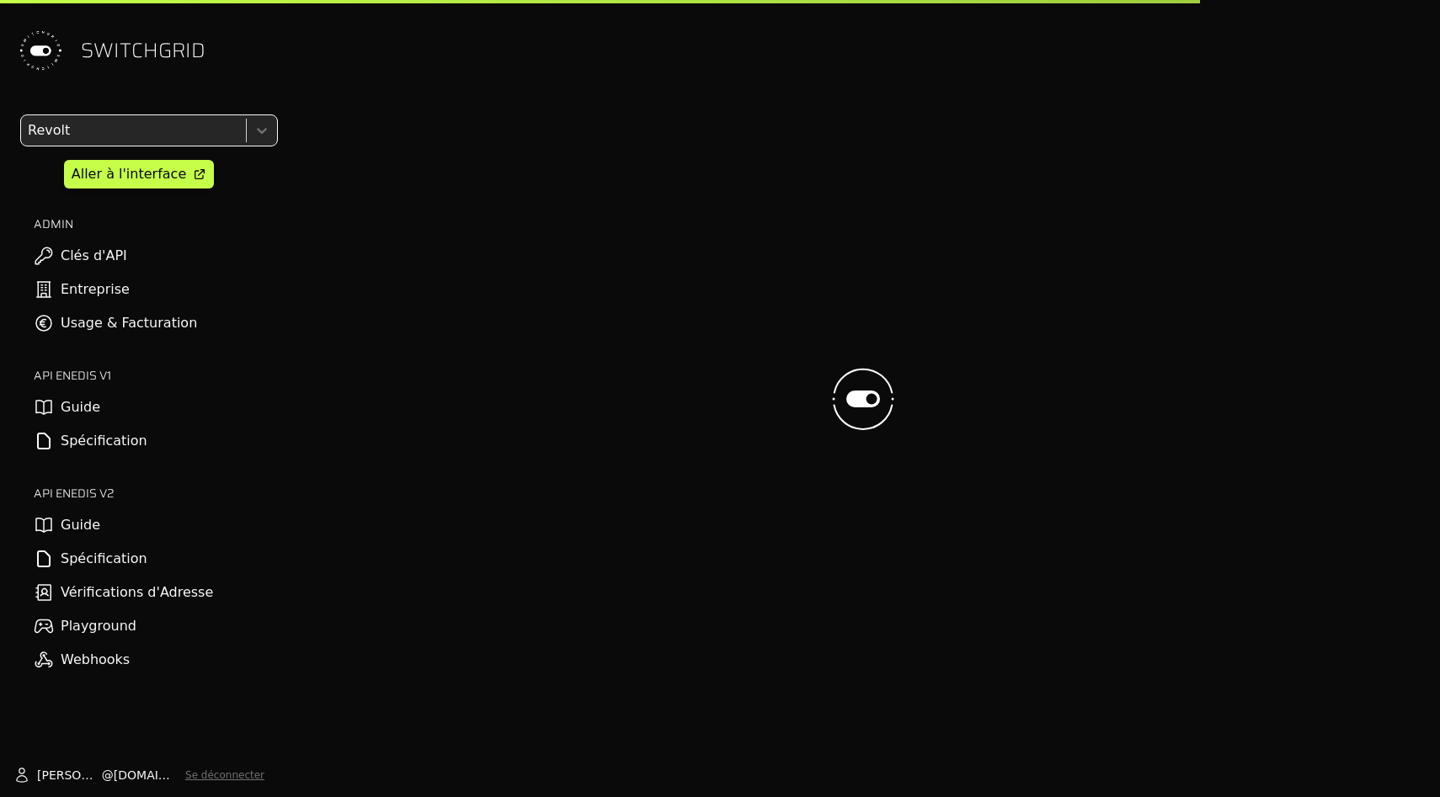
click at [472, 107] on div at bounding box center [863, 398] width 1127 height 797
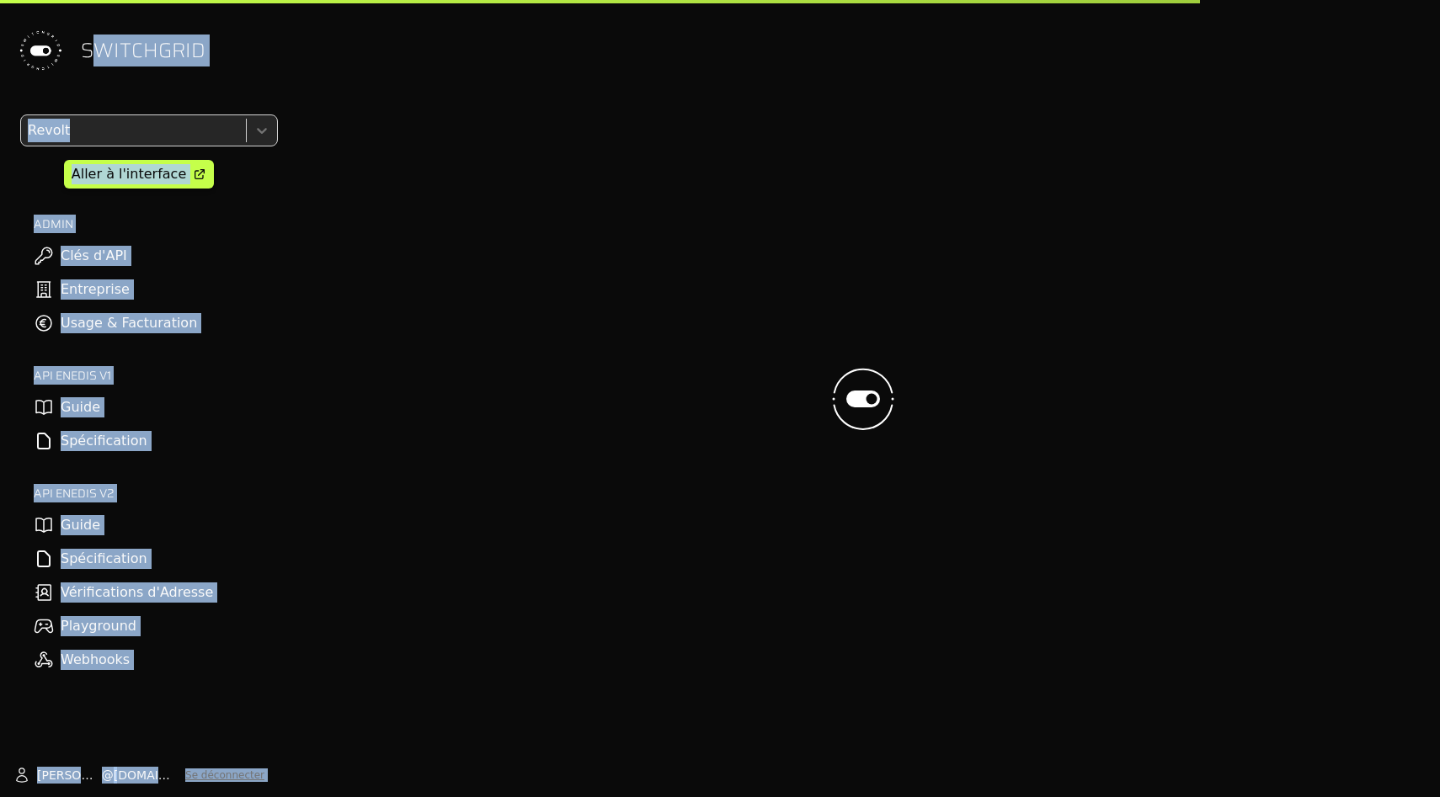
drag, startPoint x: 301, startPoint y: 61, endPoint x: 101, endPoint y: 56, distance: 199.7
click at [101, 56] on div "**********" at bounding box center [720, 398] width 1440 height 797
click at [101, 56] on span "SWITCHGRID" at bounding box center [143, 50] width 125 height 27
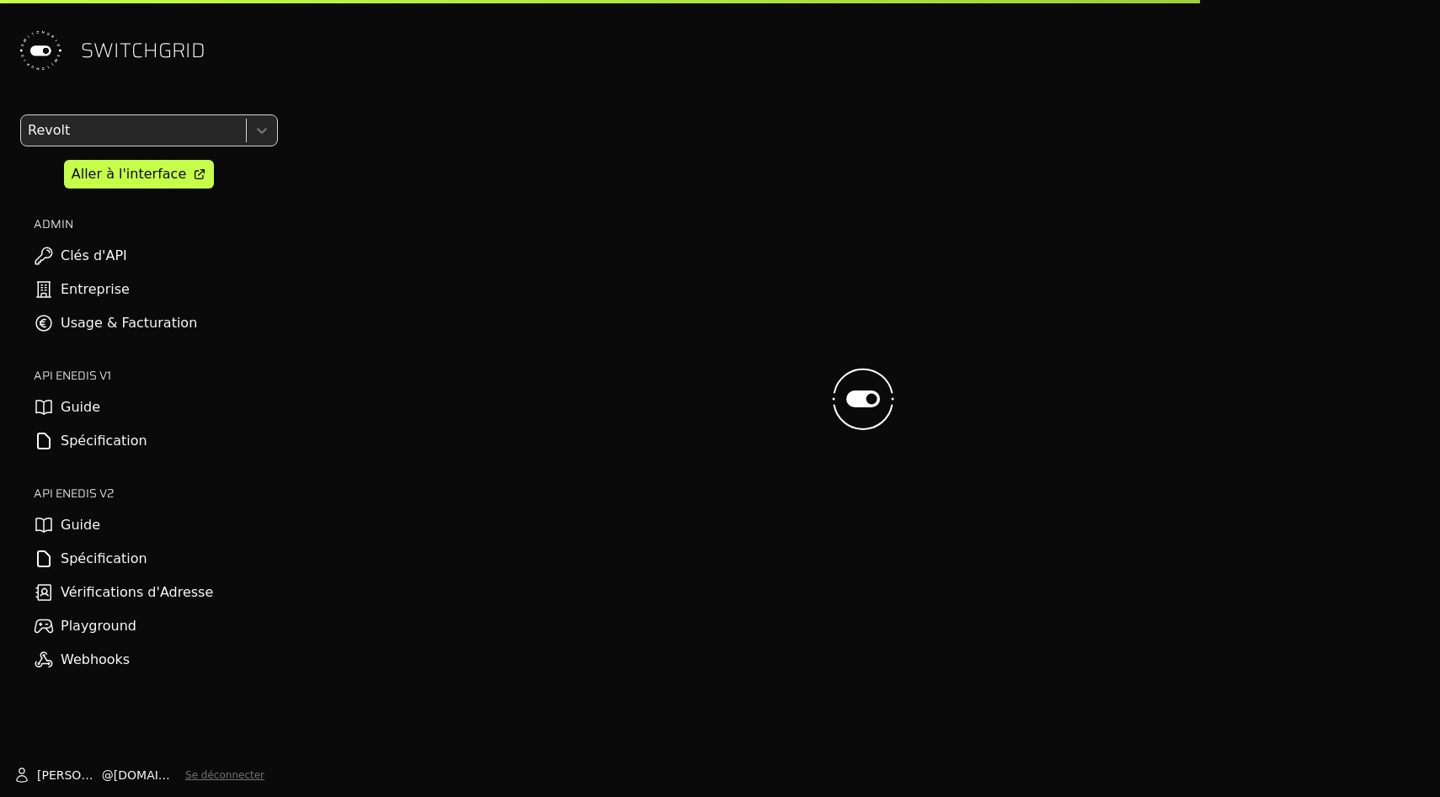
click at [101, 56] on span "SWITCHGRID" at bounding box center [143, 50] width 125 height 27
click at [301, 53] on div at bounding box center [863, 398] width 1127 height 797
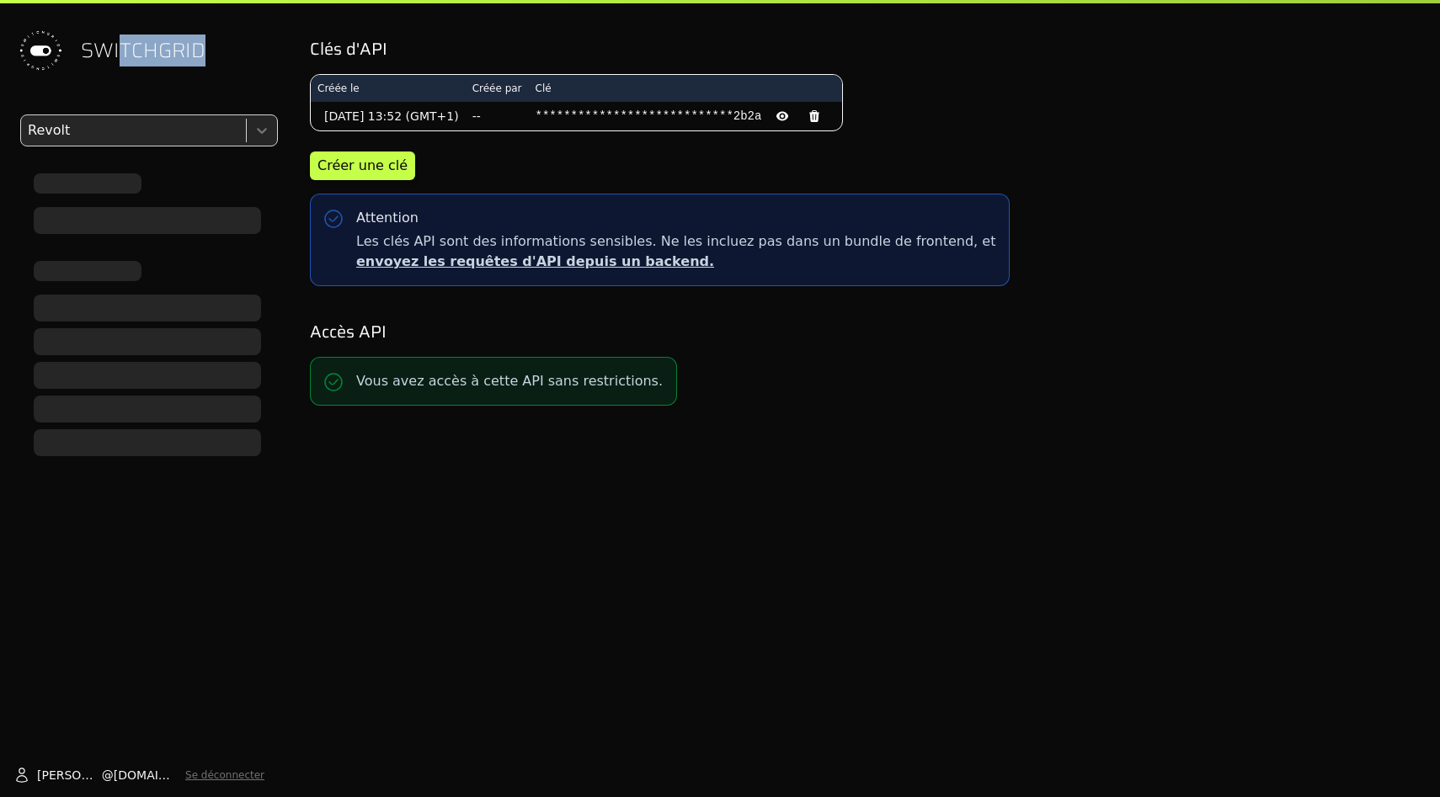
drag, startPoint x: 121, startPoint y: 53, endPoint x: 211, endPoint y: 47, distance: 90.3
click at [211, 47] on div "SWITCHGRID" at bounding box center [139, 50] width 278 height 101
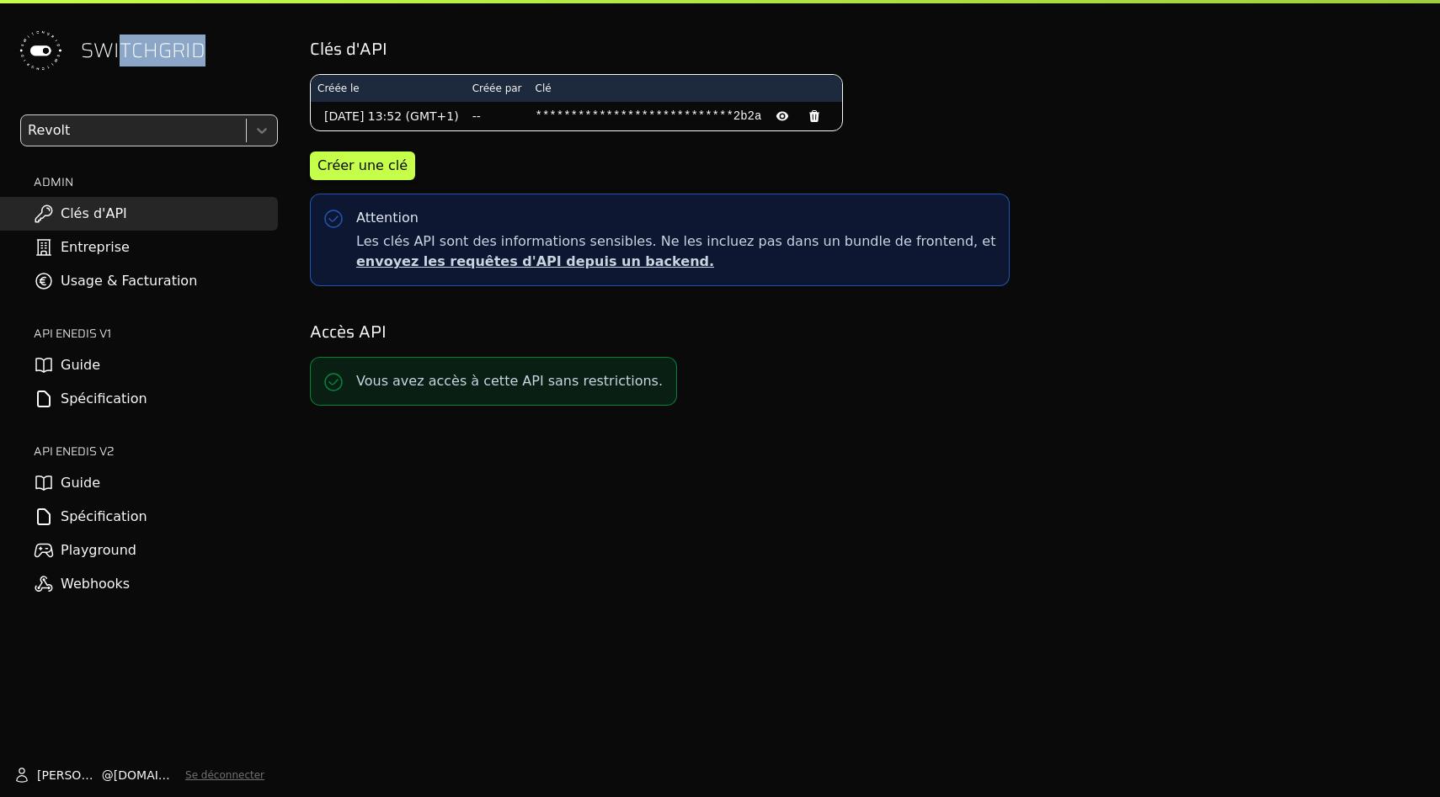
click at [211, 47] on div "SWITCHGRID" at bounding box center [139, 50] width 278 height 101
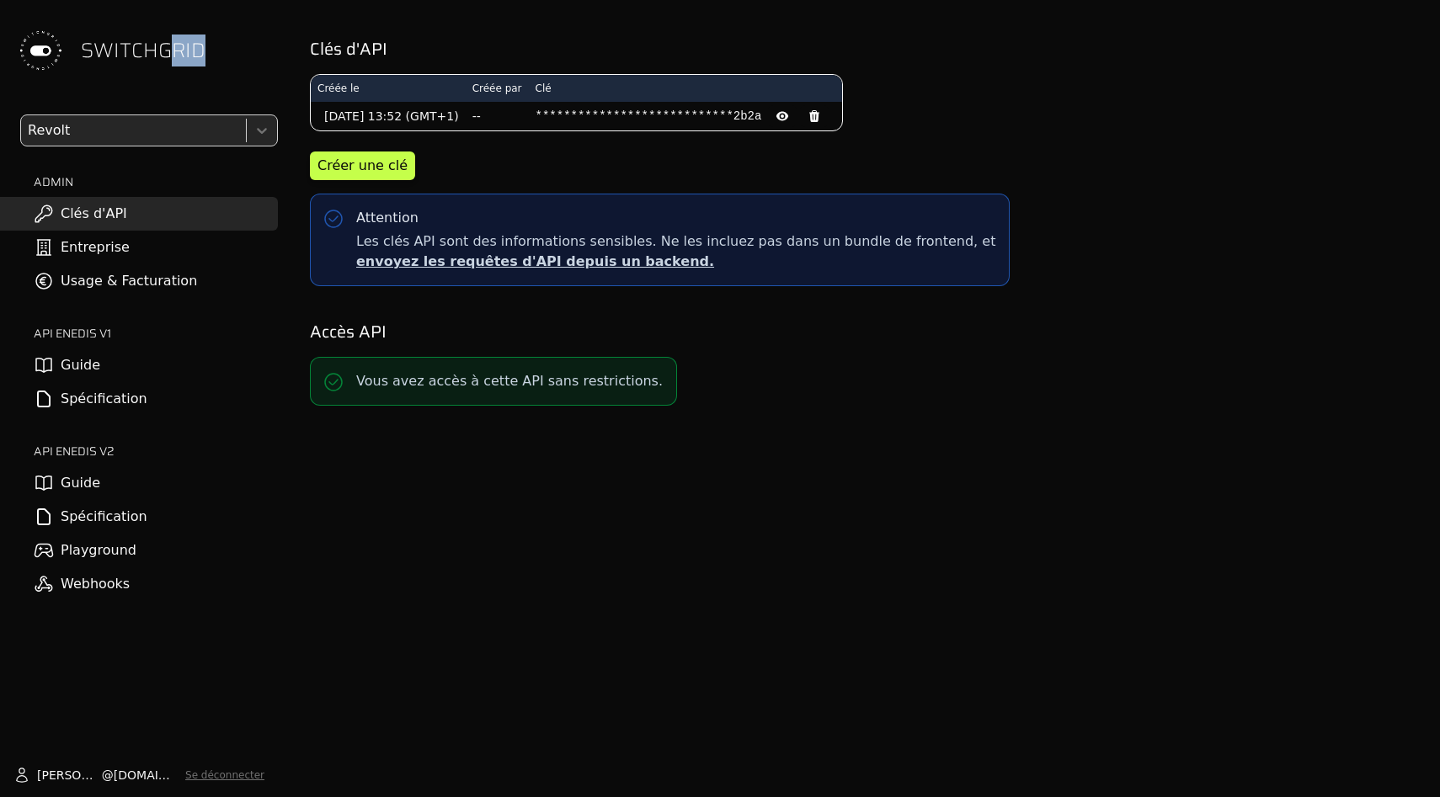
drag, startPoint x: 166, startPoint y: 49, endPoint x: 220, endPoint y: 49, distance: 53.9
click at [220, 49] on div "SWITCHGRID" at bounding box center [139, 50] width 278 height 101
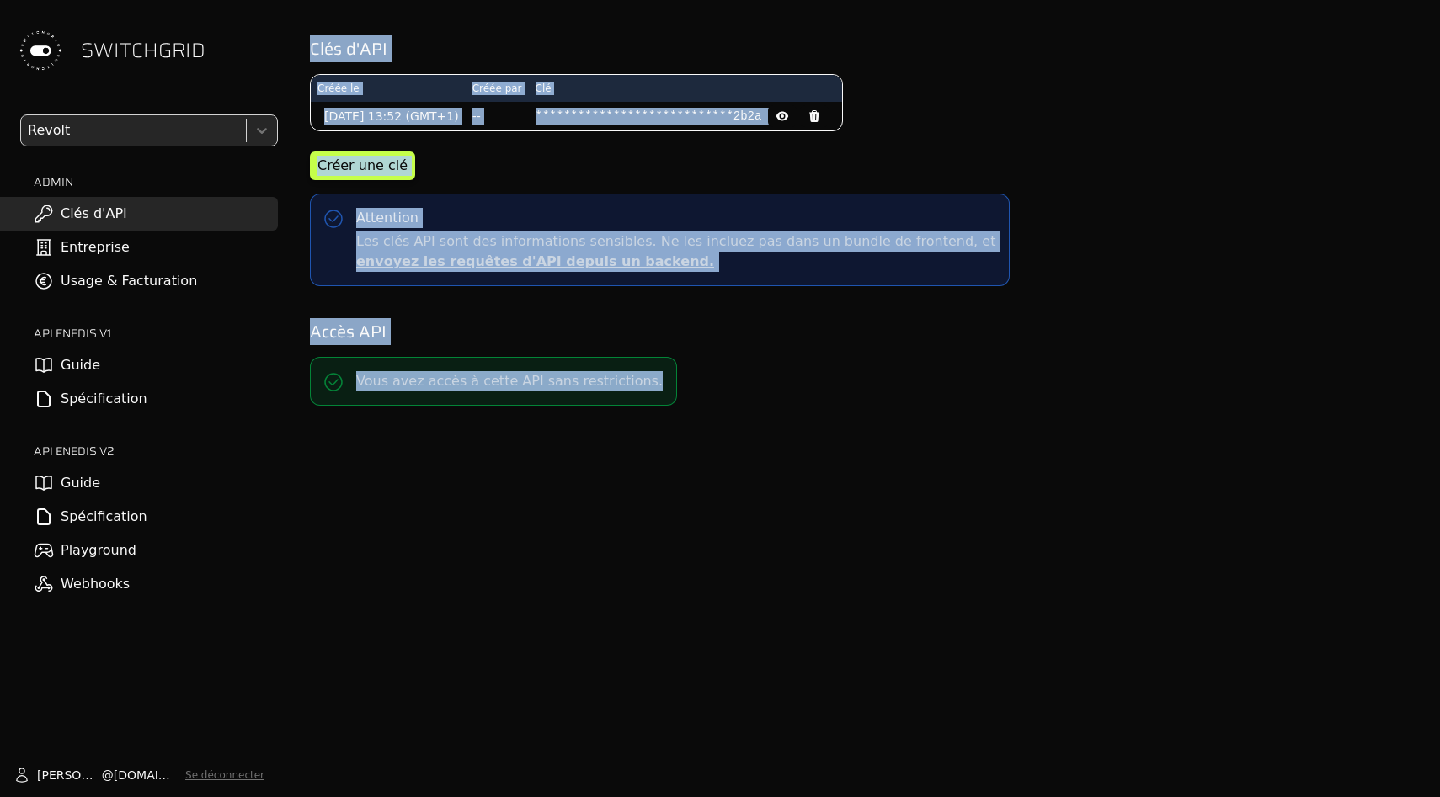
drag, startPoint x: 566, startPoint y: 521, endPoint x: 460, endPoint y: 32, distance: 500.6
click at [460, 32] on div "**********" at bounding box center [863, 398] width 1154 height 797
click at [460, 32] on div "**********" at bounding box center [863, 161] width 1127 height 269
drag, startPoint x: 460, startPoint y: 30, endPoint x: 499, endPoint y: 507, distance: 478.2
click at [499, 507] on div "**********" at bounding box center [863, 398] width 1154 height 797
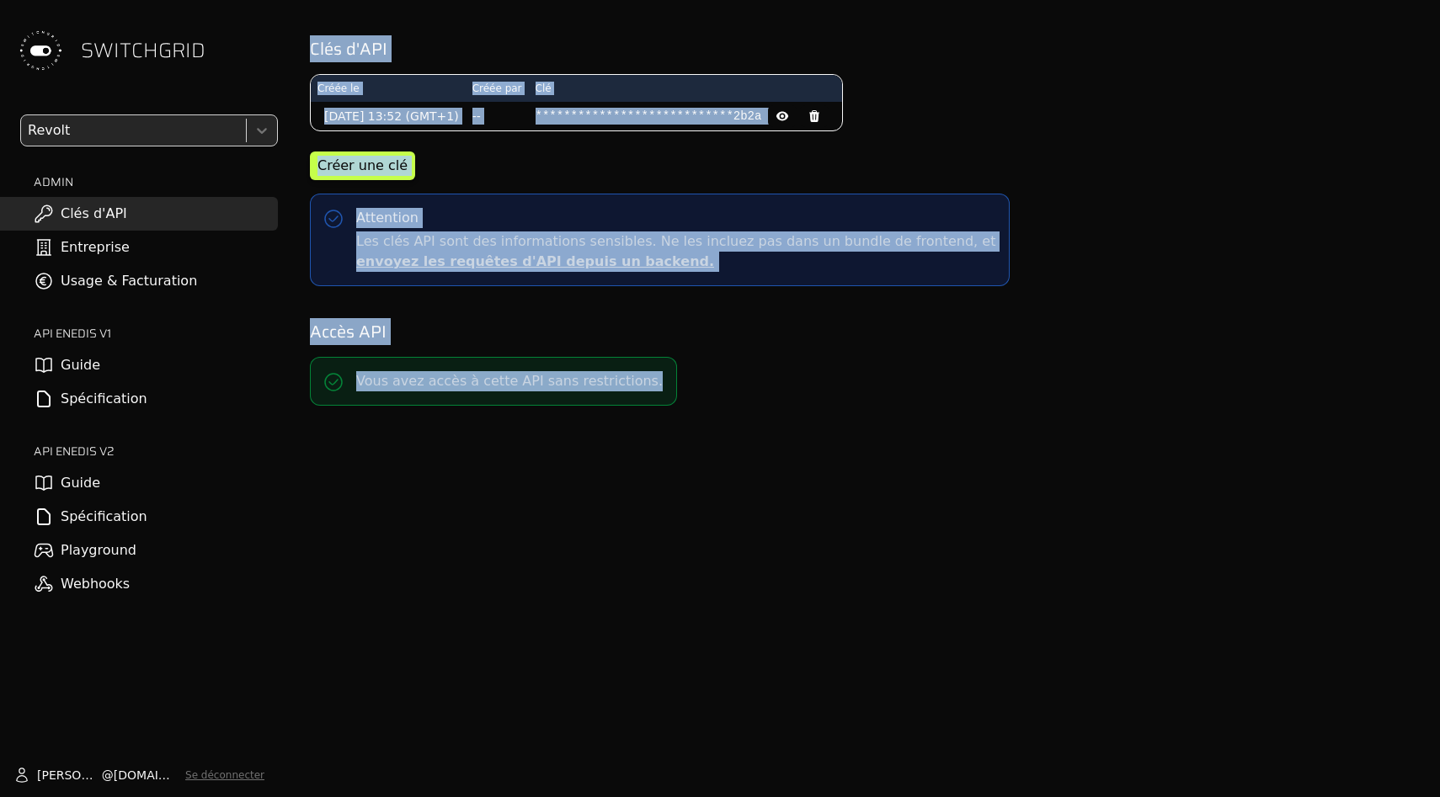
click at [499, 507] on div "**********" at bounding box center [863, 398] width 1154 height 797
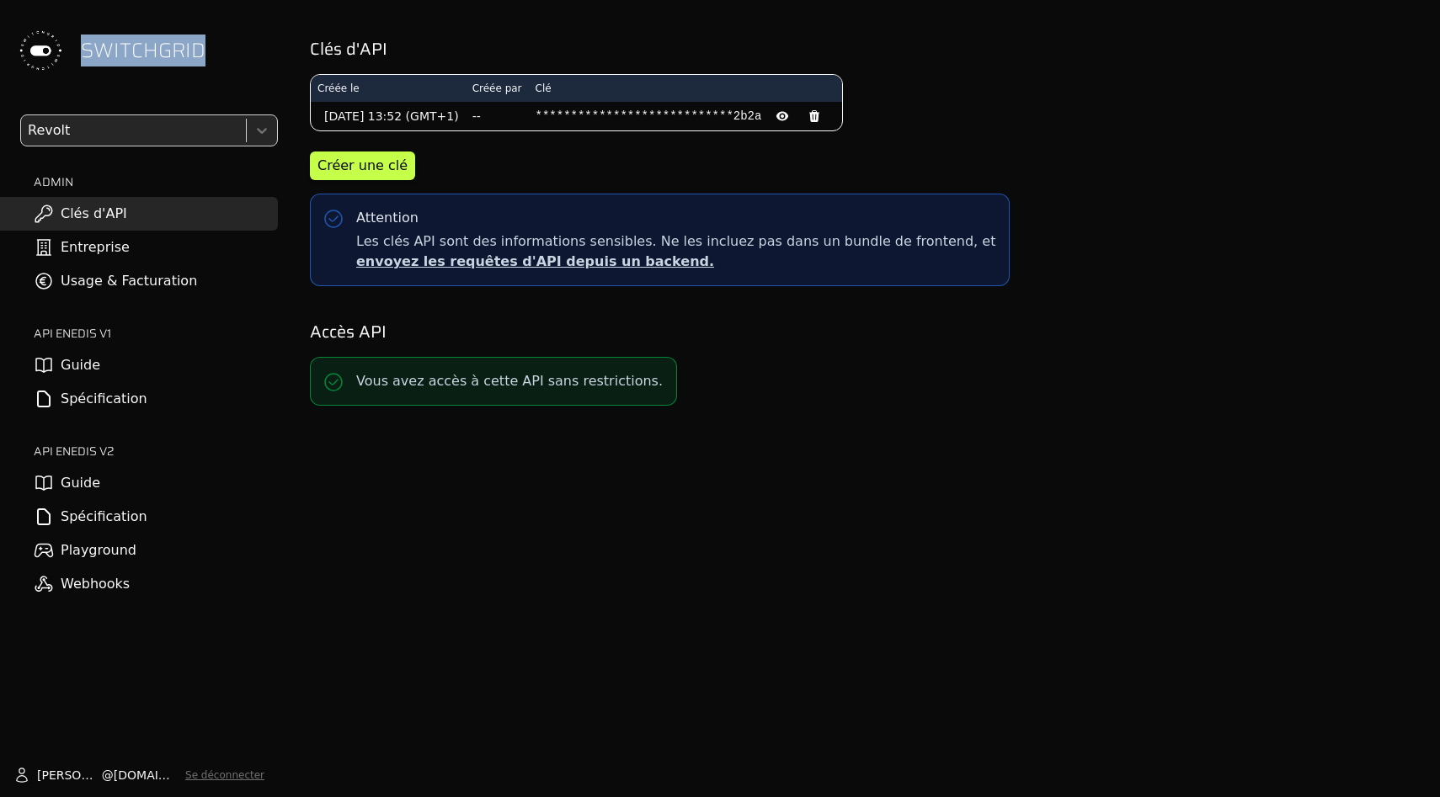
drag, startPoint x: 192, startPoint y: 13, endPoint x: 191, endPoint y: 86, distance: 73.3
click at [191, 86] on div "SWITCHGRID" at bounding box center [139, 50] width 278 height 101
copy span "SWITCHGRID"
click at [191, 86] on div "SWITCHGRID" at bounding box center [139, 50] width 278 height 101
click at [47, 46] on img at bounding box center [40, 51] width 54 height 54
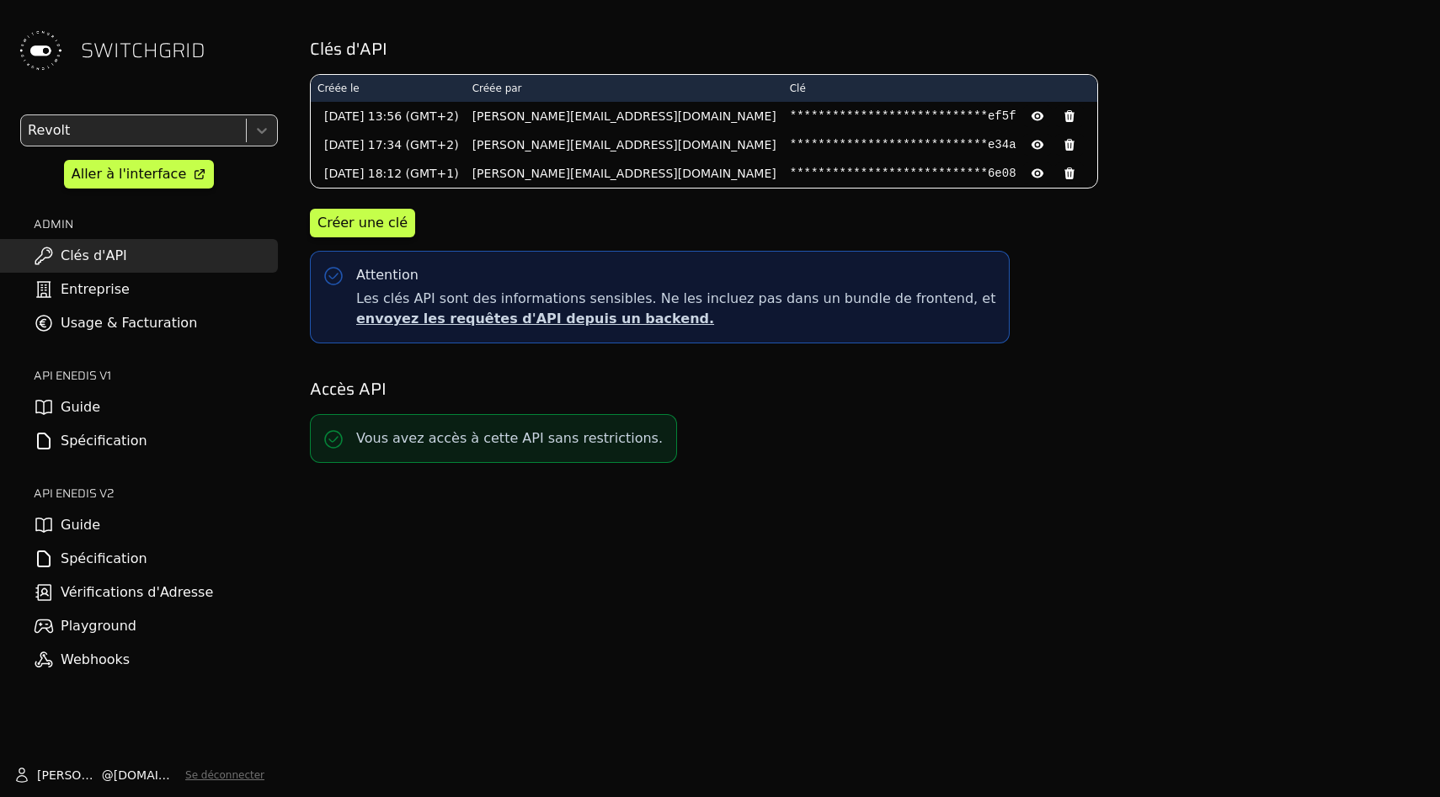
click at [46, 45] on img at bounding box center [40, 51] width 54 height 54
click at [49, 34] on img at bounding box center [40, 51] width 54 height 54
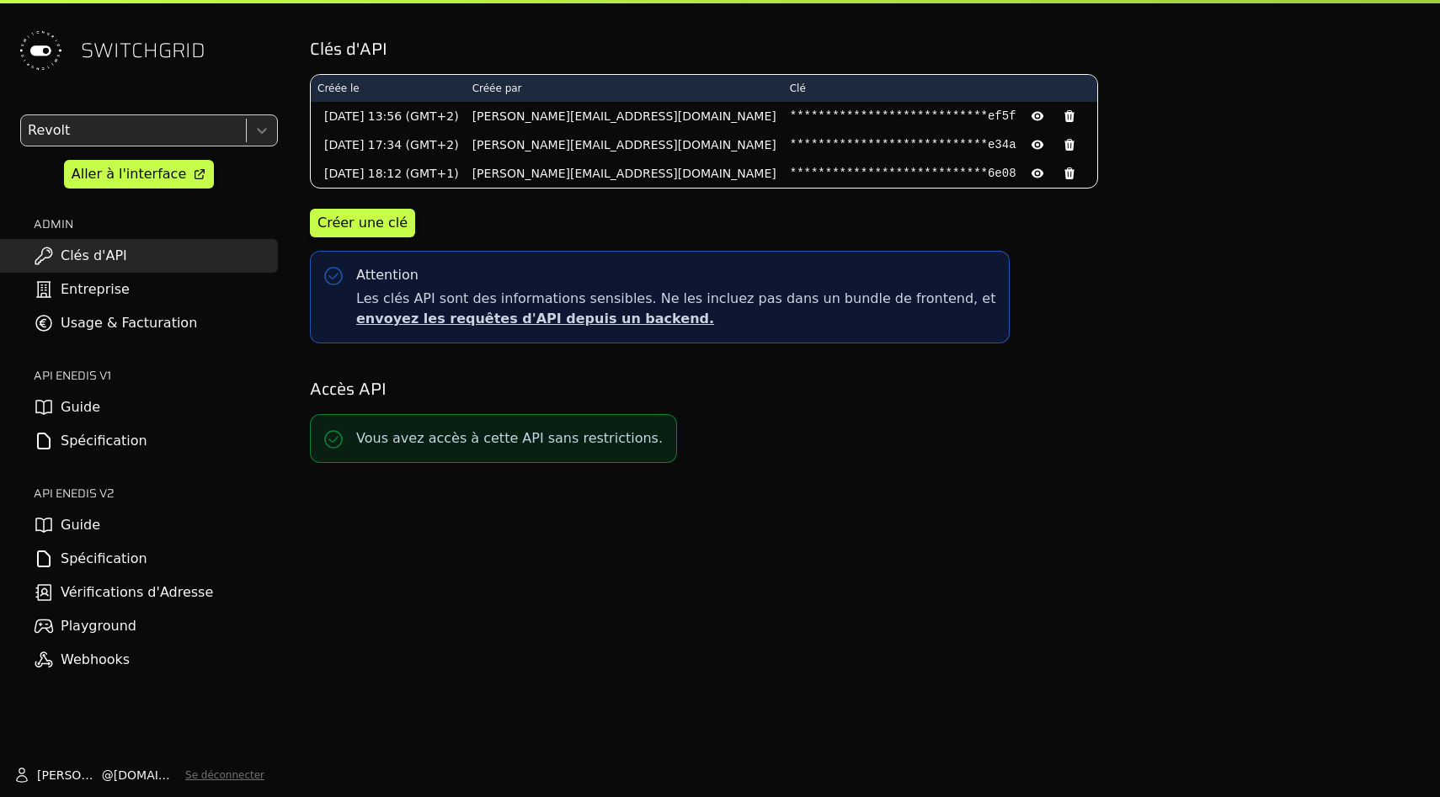
click at [95, 339] on link "Usage & Facturation" at bounding box center [139, 324] width 278 height 34
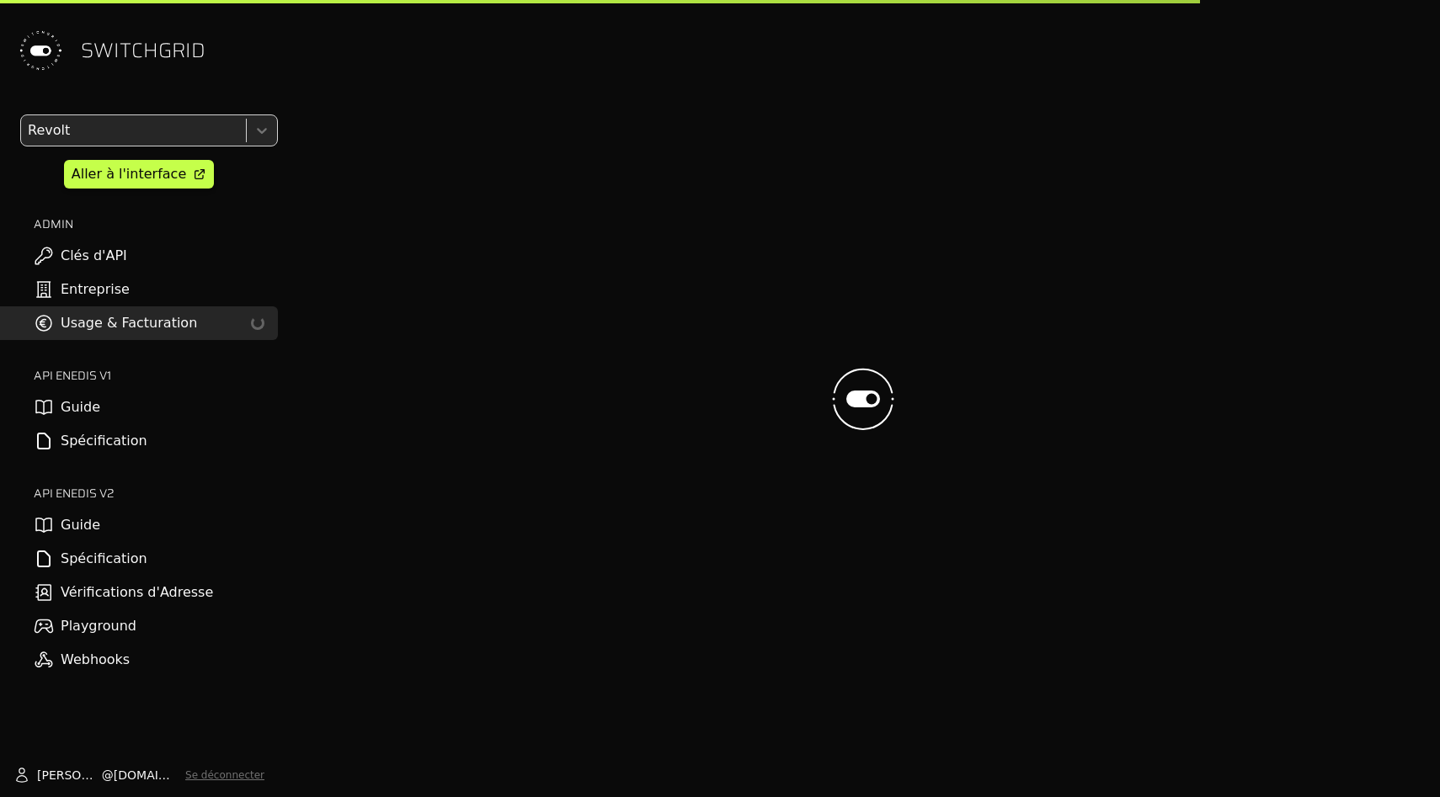
click at [95, 280] on link "Entreprise" at bounding box center [139, 290] width 278 height 34
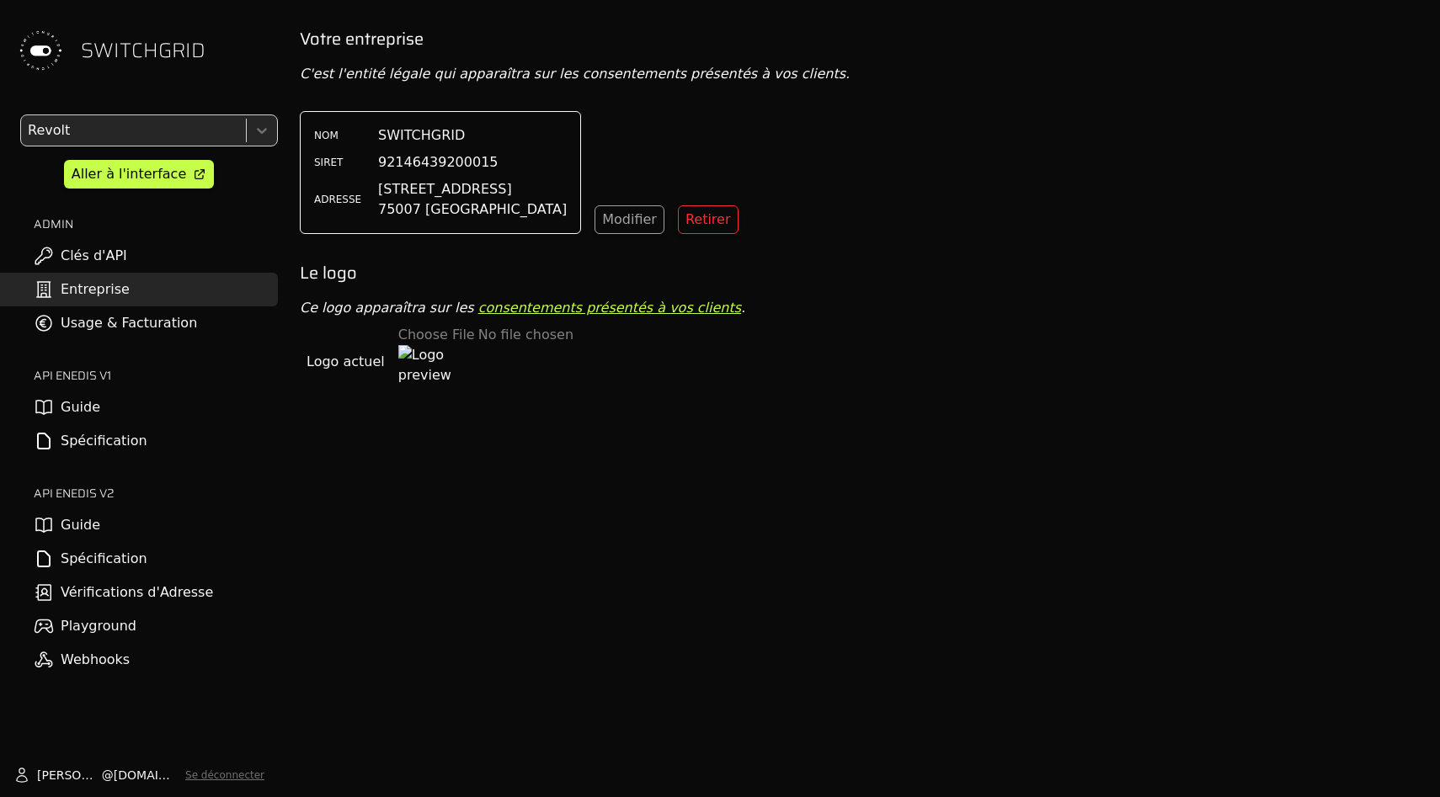
click at [97, 316] on link "Usage & Facturation" at bounding box center [139, 324] width 278 height 34
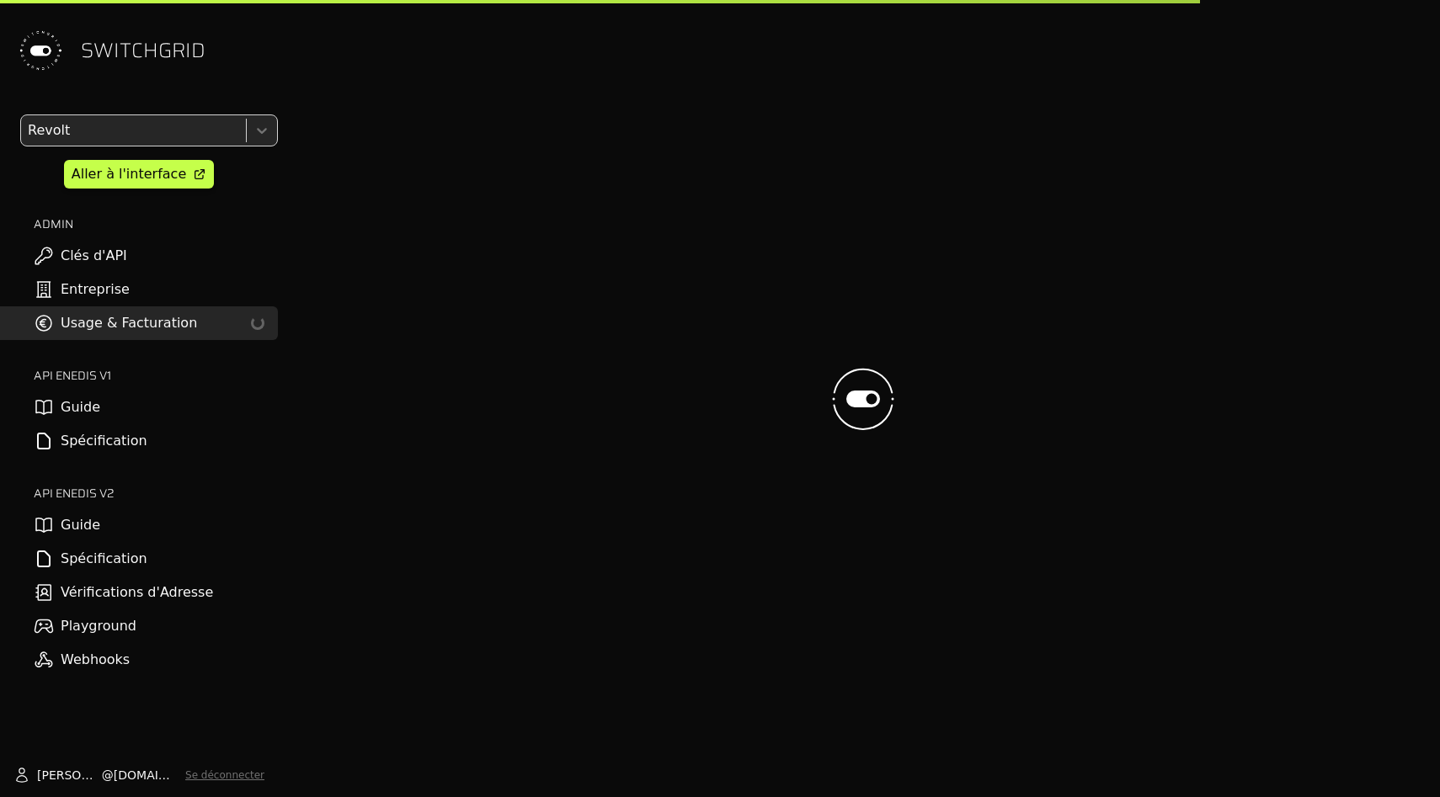
click at [135, 131] on div at bounding box center [131, 131] width 215 height 24
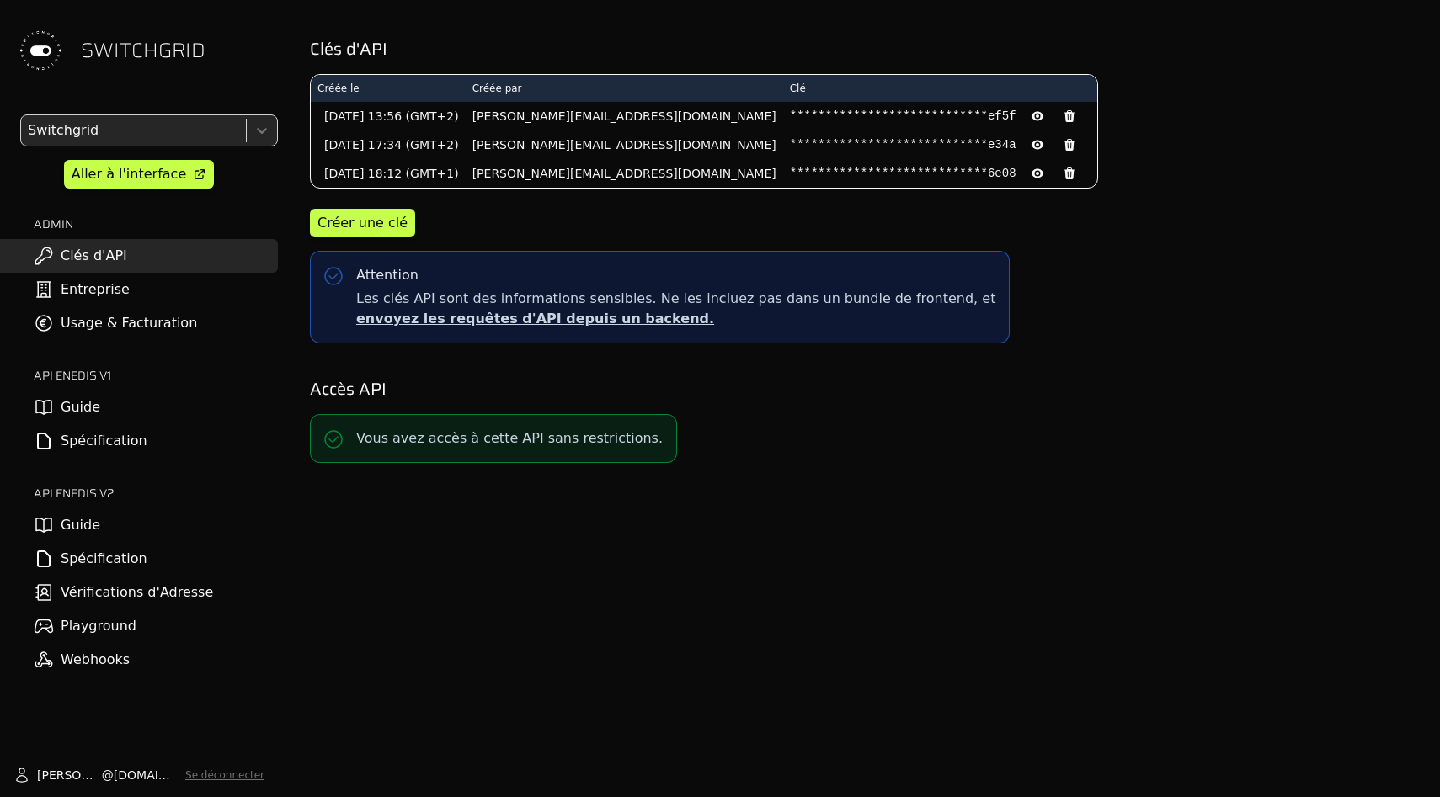
click at [167, 344] on div "Switchgrid Aller à l'interface ADMIN Clés d'API Entreprise Usage & Facturation …" at bounding box center [139, 396] width 278 height 563
click at [163, 321] on link "Usage & Facturation" at bounding box center [139, 324] width 278 height 34
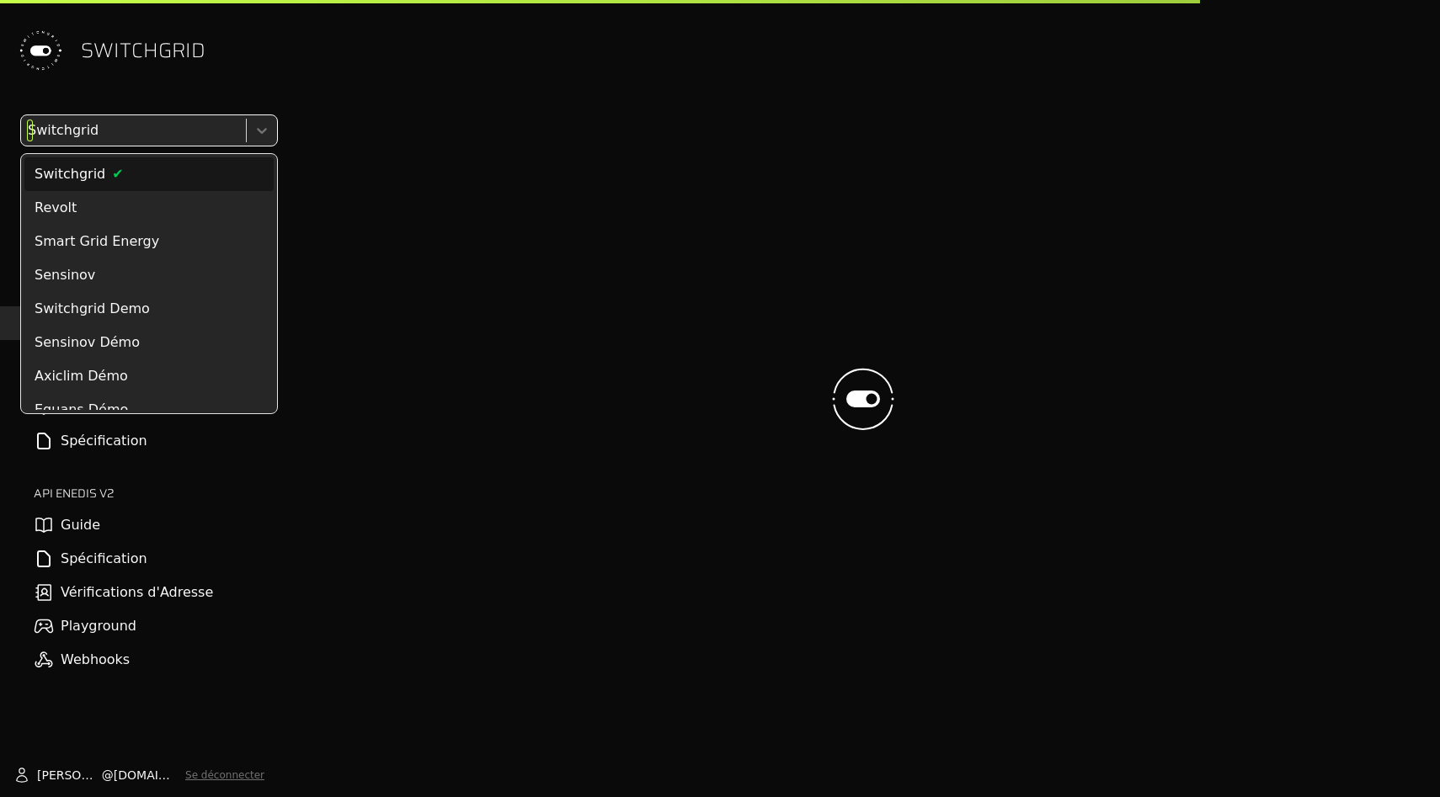
click at [163, 125] on div at bounding box center [131, 131] width 215 height 24
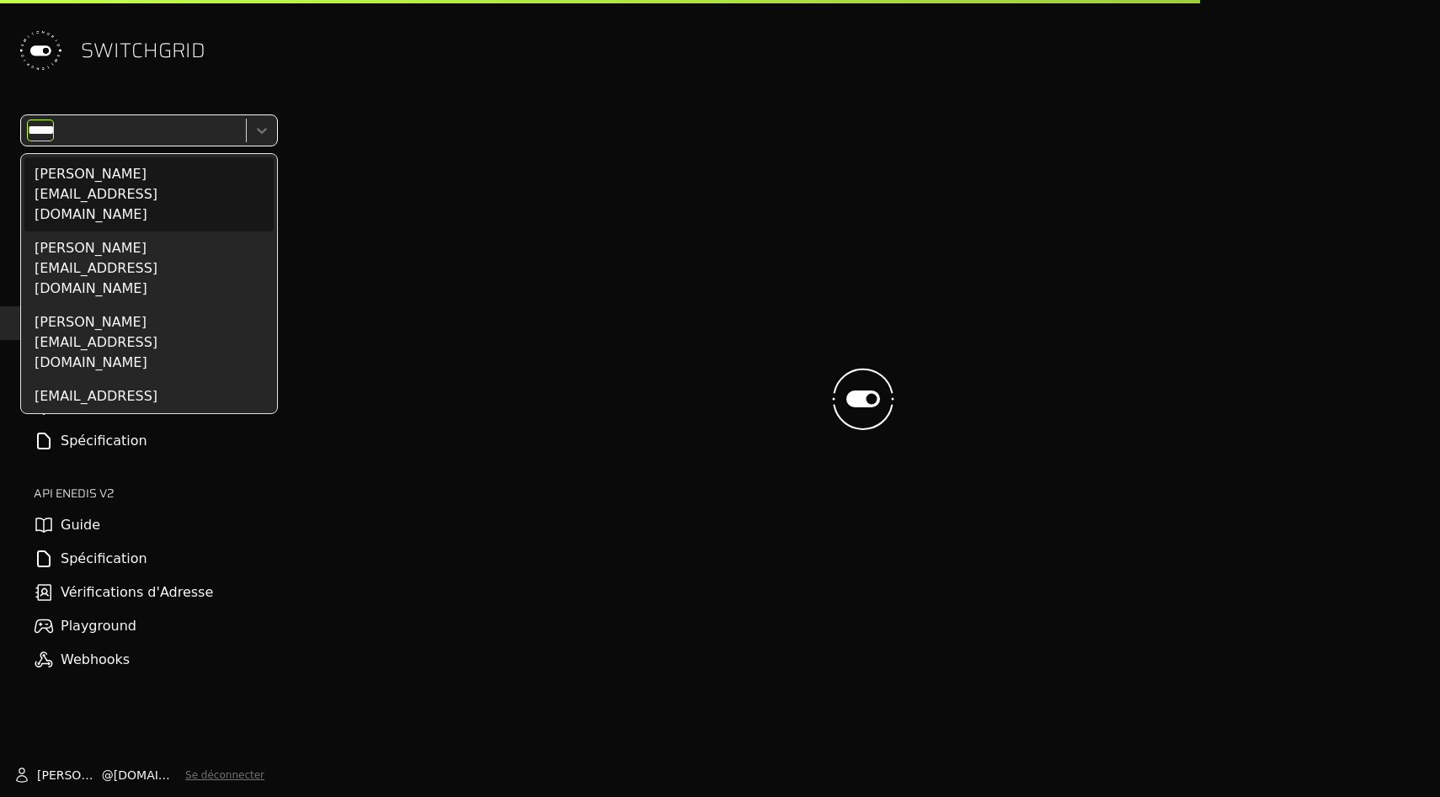
type input "******"
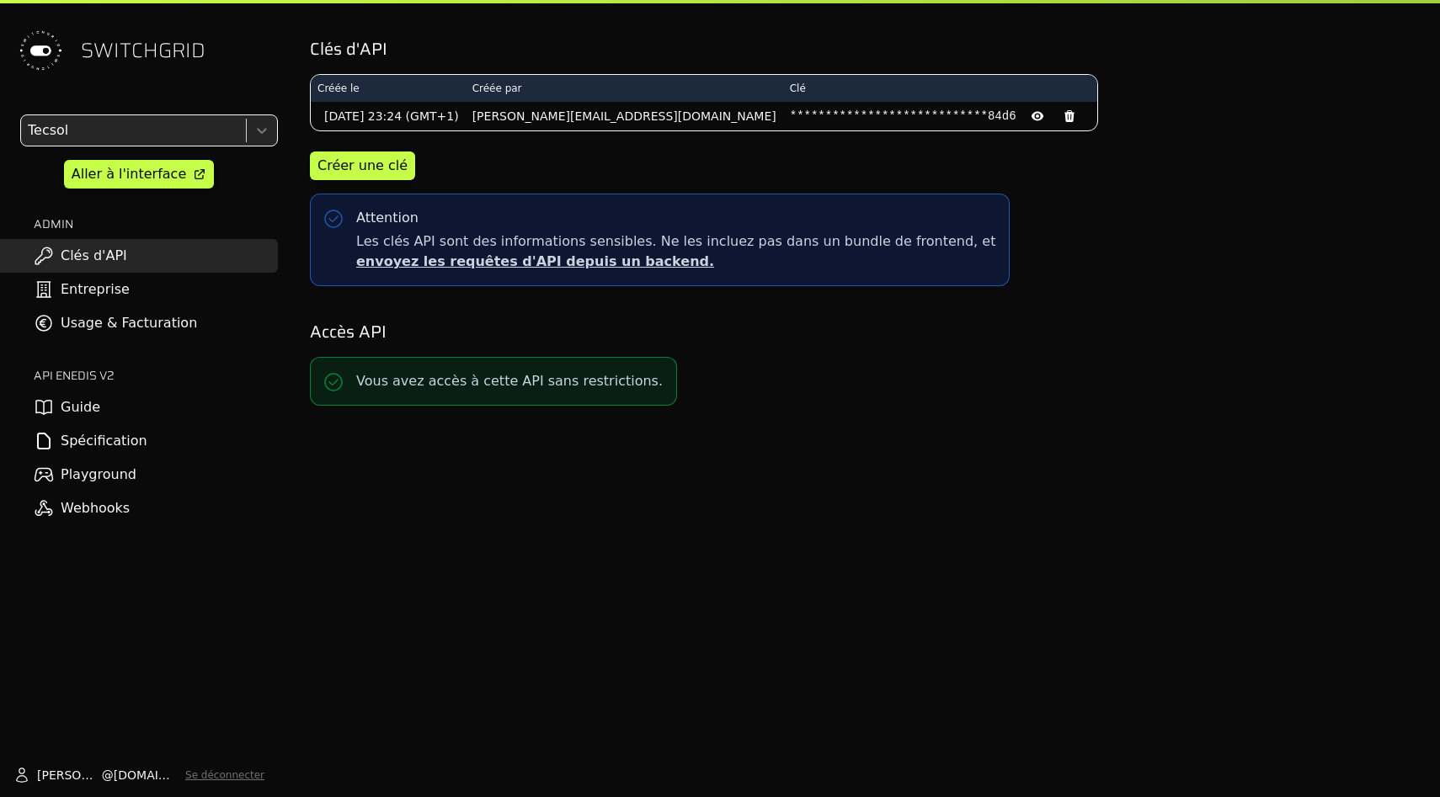
click at [138, 328] on link "Usage & Facturation" at bounding box center [139, 324] width 278 height 34
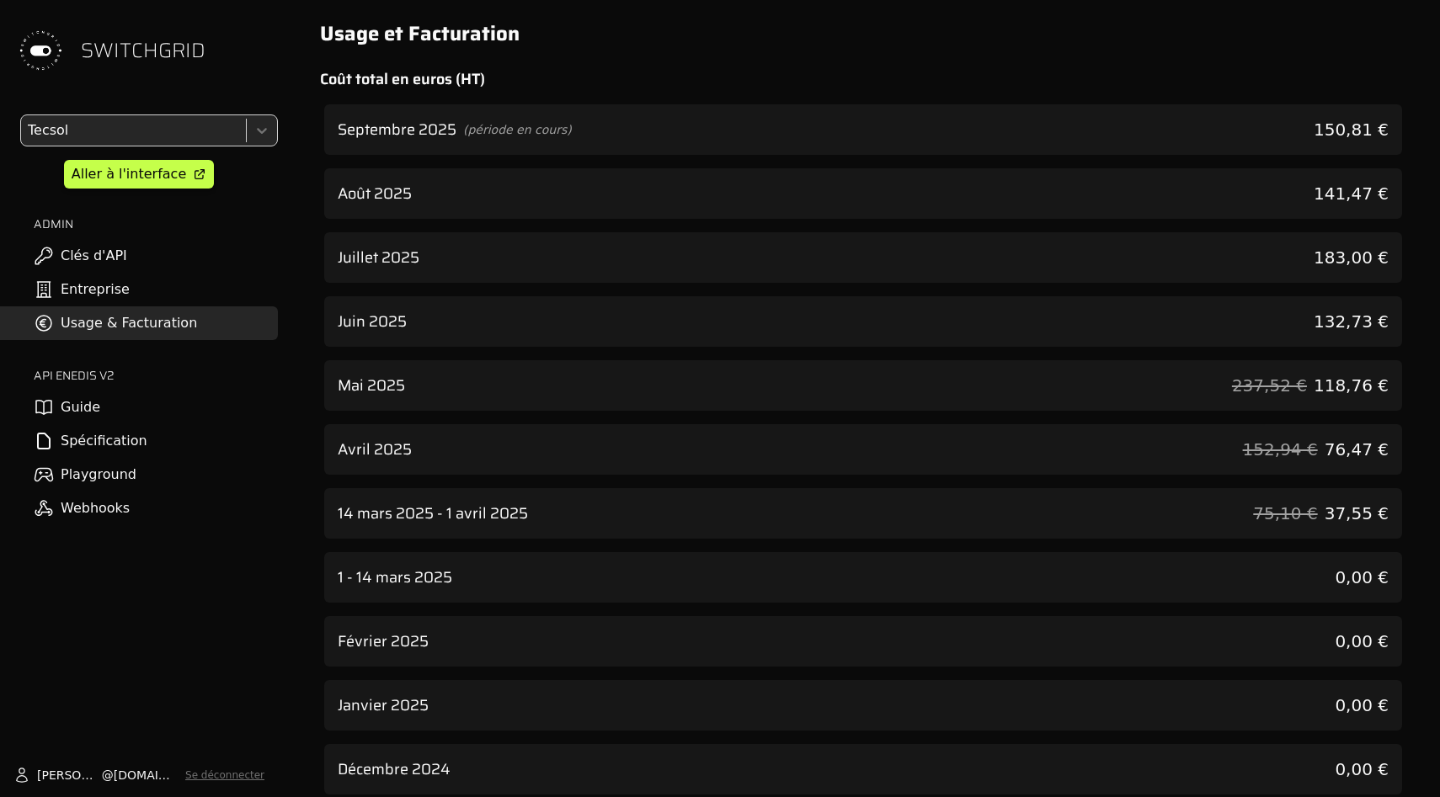
click at [129, 334] on link "Usage & Facturation" at bounding box center [139, 324] width 278 height 34
click at [928, 120] on div "Septembre 2025 (période en cours) 150,81 €" at bounding box center [863, 129] width 1078 height 51
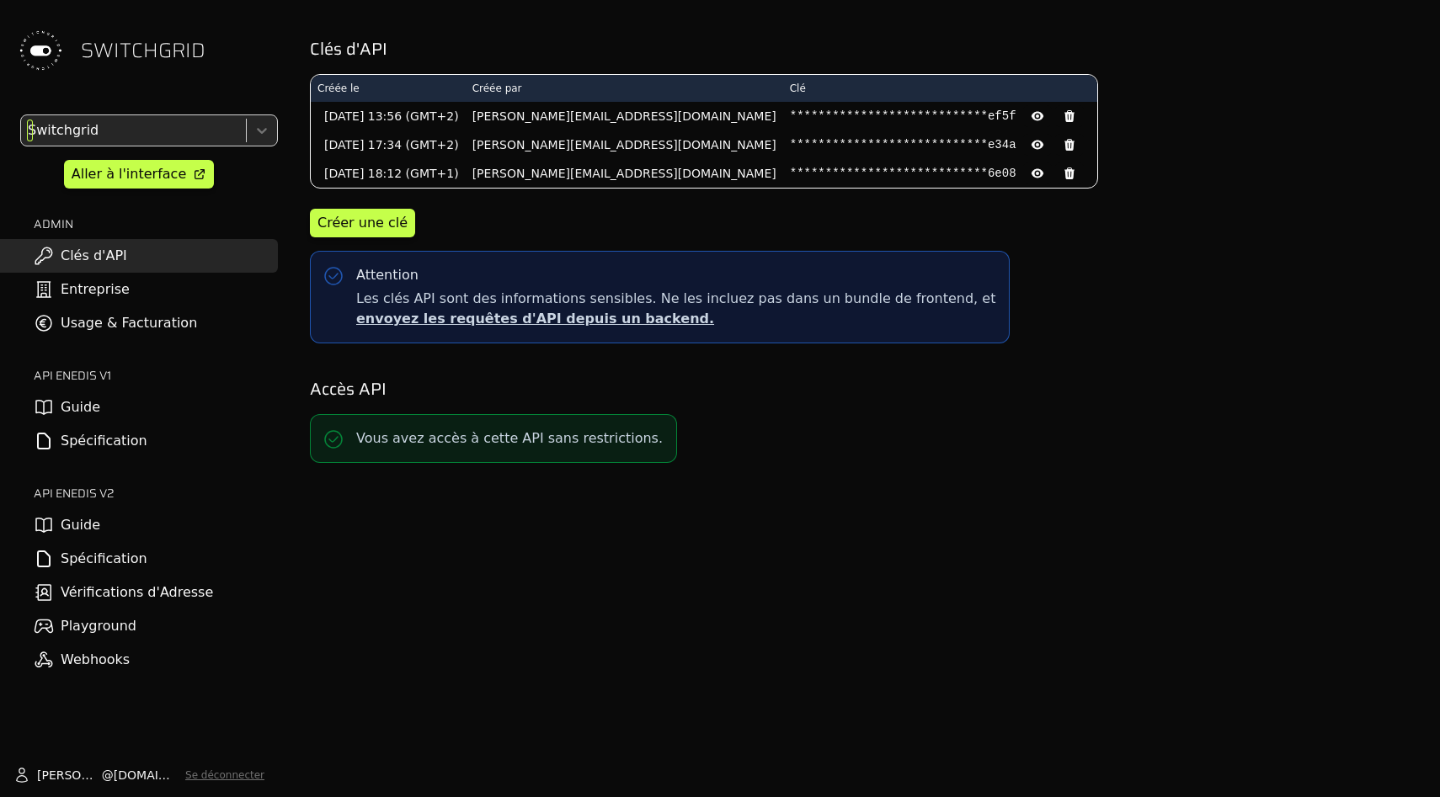
click at [137, 142] on div "Switchgrid" at bounding box center [131, 130] width 221 height 30
click at [143, 91] on div "SWITCHGRID" at bounding box center [139, 50] width 278 height 101
